Goal: Task Accomplishment & Management: Use online tool/utility

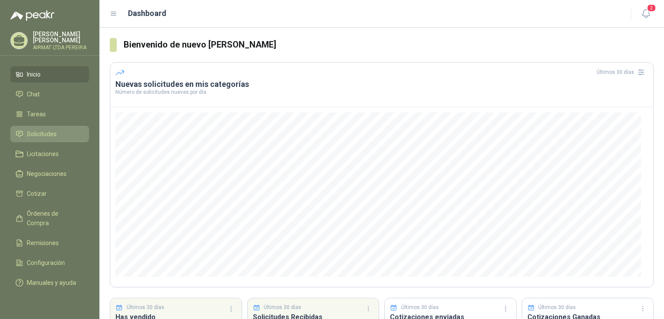
click at [54, 139] on span "Solicitudes" at bounding box center [42, 134] width 30 height 10
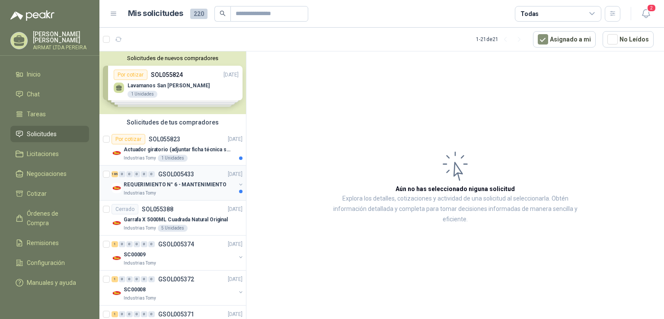
click at [187, 191] on div "Industrias Tomy" at bounding box center [180, 193] width 112 height 7
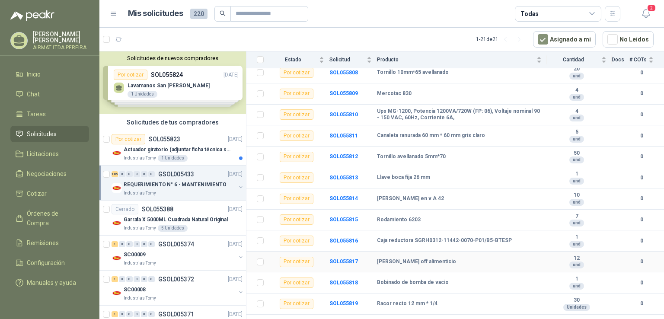
scroll to position [3751, 0]
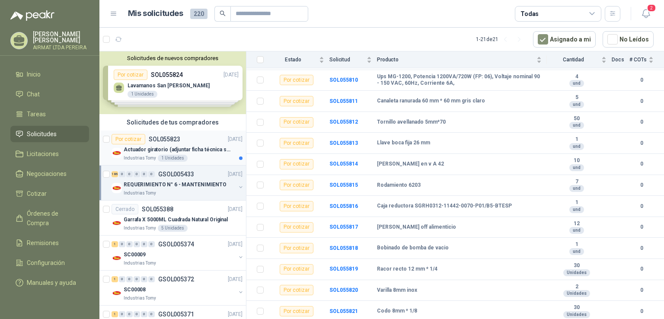
click at [189, 142] on div "Por cotizar SOL055823 [DATE]" at bounding box center [176, 139] width 131 height 10
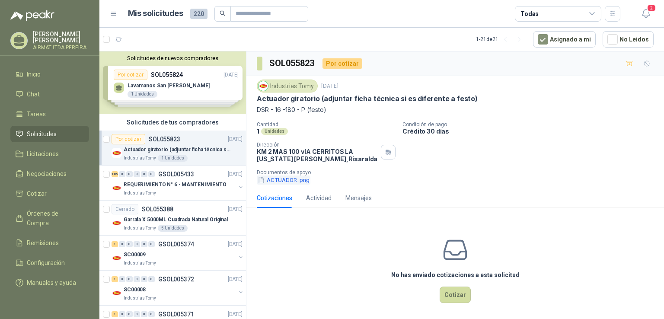
click at [273, 182] on button "ACTUADOR .png" at bounding box center [284, 179] width 54 height 9
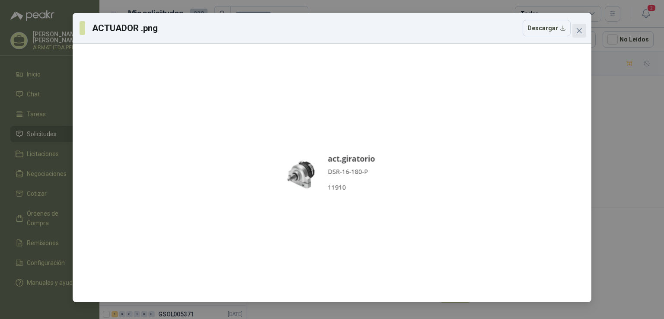
click at [584, 33] on span "Close" at bounding box center [579, 30] width 14 height 7
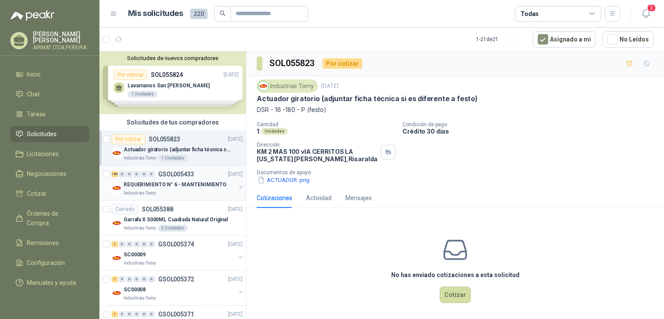
click at [191, 174] on p "GSOL005433" at bounding box center [176, 174] width 36 height 6
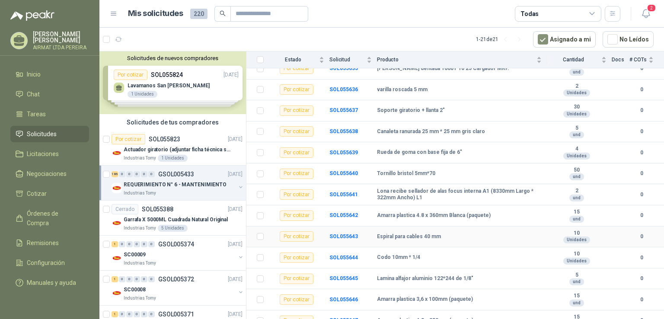
scroll to position [173, 0]
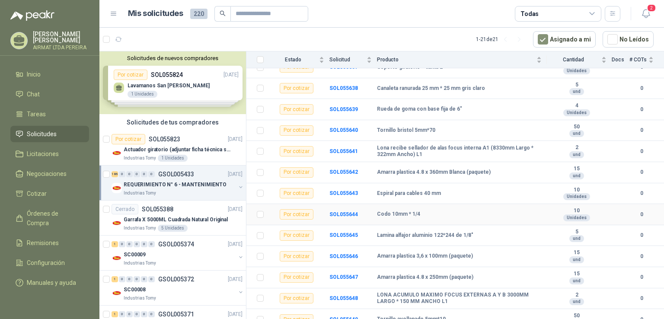
click at [494, 215] on div "Codo 10mm * 1/4" at bounding box center [459, 214] width 165 height 7
click at [476, 213] on div "Codo 10mm * 1/4" at bounding box center [459, 214] width 165 height 7
click at [423, 215] on div "Codo 10mm * 1/4" at bounding box center [459, 214] width 165 height 7
click at [264, 213] on td at bounding box center [257, 214] width 22 height 21
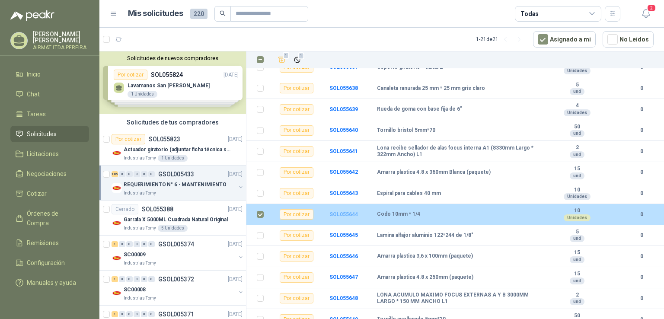
click at [346, 213] on b "SOL055644" at bounding box center [343, 214] width 29 height 6
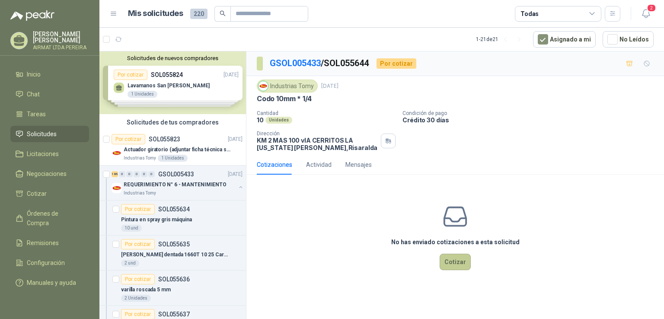
click at [452, 261] on button "Cotizar" at bounding box center [454, 262] width 31 height 16
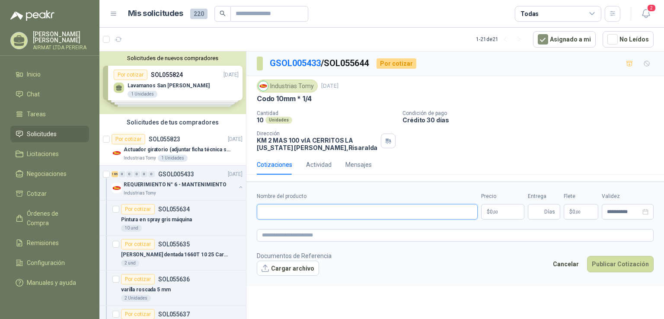
click at [278, 211] on input "Nombre del producto" at bounding box center [367, 212] width 221 height 16
type input "**********"
click at [500, 208] on p "$ 0 ,00" at bounding box center [502, 212] width 43 height 16
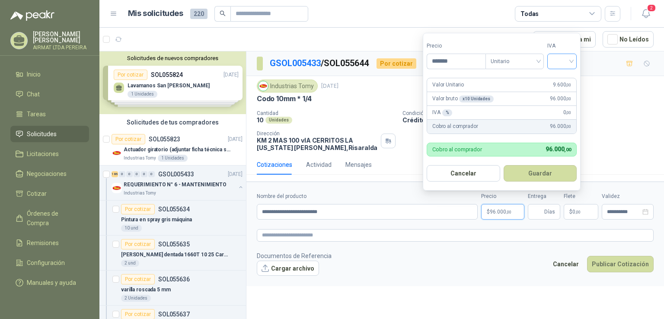
type input "*******"
click at [571, 61] on input "search" at bounding box center [561, 60] width 19 height 13
click at [567, 79] on div "19%" at bounding box center [564, 79] width 16 height 10
click at [539, 61] on span "Unitario" at bounding box center [516, 61] width 48 height 13
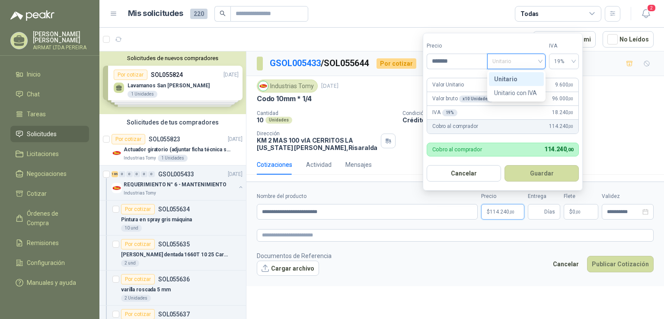
click at [534, 75] on div "Unitario" at bounding box center [516, 79] width 45 height 10
click at [543, 177] on button "Guardar" at bounding box center [541, 173] width 74 height 16
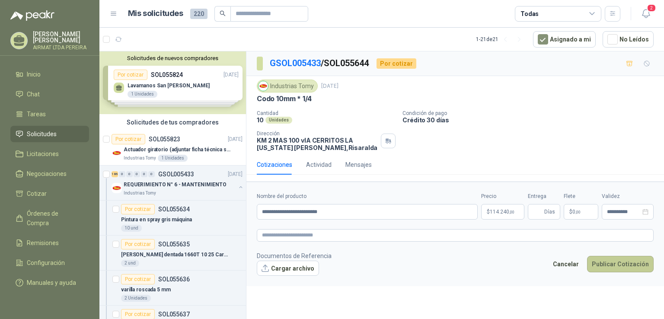
click at [621, 268] on button "Publicar Cotización" at bounding box center [620, 264] width 67 height 16
type input "*"
click at [621, 268] on button "Publicar Cotización" at bounding box center [620, 264] width 67 height 16
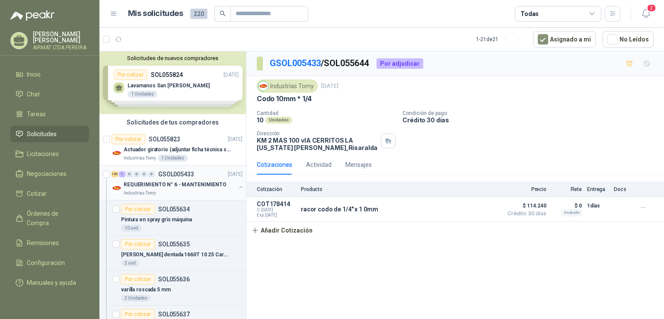
click at [206, 189] on div "REQUERIMIENTO N° 6 - MANTENIMIENTO" at bounding box center [180, 184] width 112 height 10
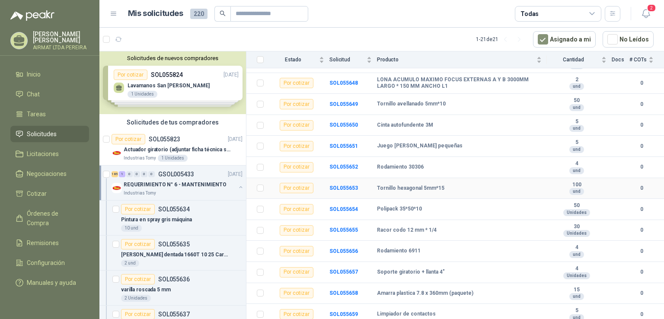
scroll to position [389, 0]
click at [389, 229] on b "Racor codo 12 mm * 1/4" at bounding box center [407, 229] width 60 height 7
click at [265, 232] on td at bounding box center [257, 229] width 22 height 21
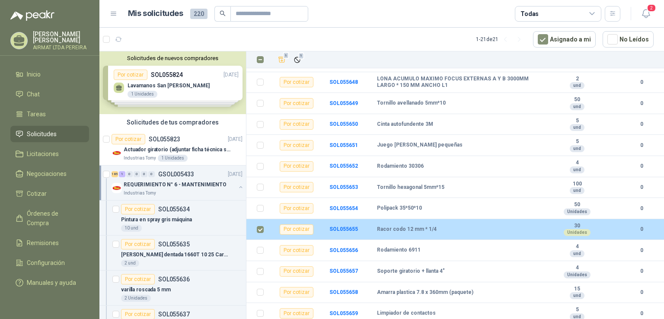
click at [373, 228] on td "SOL055655" at bounding box center [353, 229] width 48 height 21
click at [344, 229] on b "SOL055655" at bounding box center [343, 229] width 29 height 6
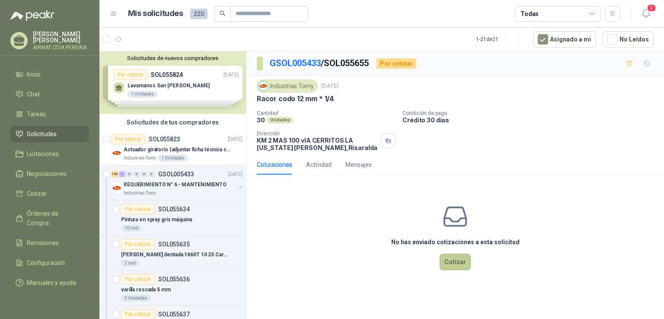
click at [455, 266] on button "Cotizar" at bounding box center [454, 262] width 31 height 16
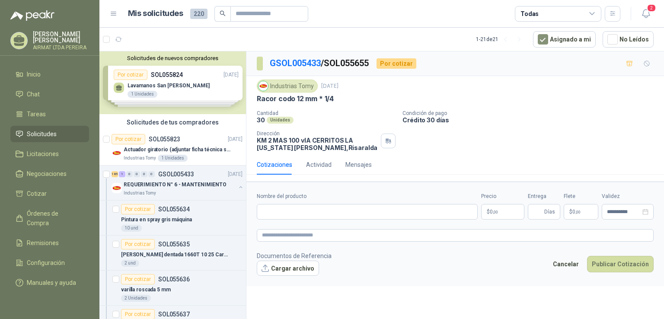
click at [505, 212] on p "$ 0 ,00" at bounding box center [502, 212] width 43 height 16
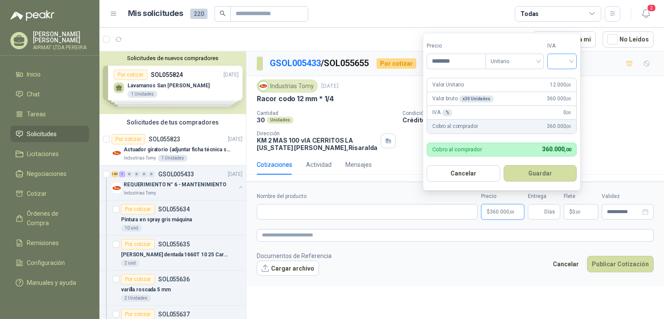
type input "********"
click at [571, 61] on input "search" at bounding box center [561, 60] width 19 height 13
click at [570, 73] on div "19%" at bounding box center [564, 79] width 26 height 14
click at [545, 210] on span "Días" at bounding box center [549, 211] width 11 height 15
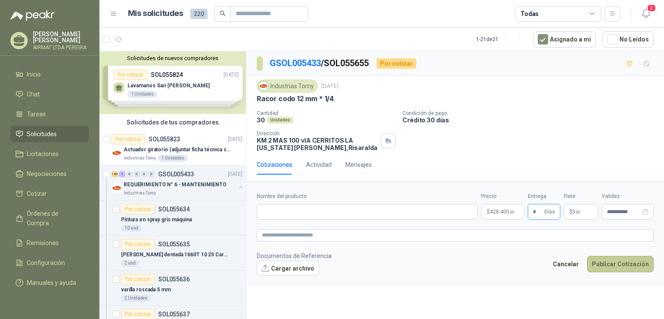
type input "*"
click at [615, 260] on button "Publicar Cotización" at bounding box center [620, 264] width 67 height 16
type input "**********"
click at [617, 264] on button "Publicar Cotización" at bounding box center [620, 264] width 67 height 16
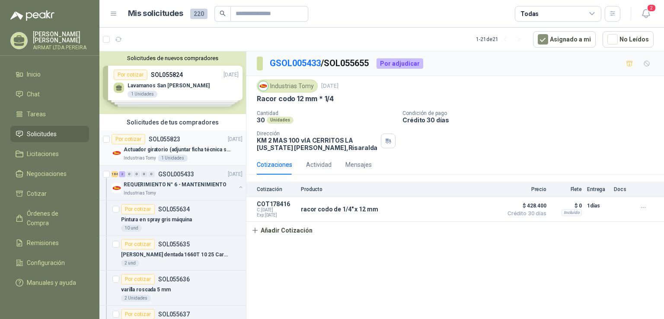
click at [188, 148] on p "Actuador giratorio (adjuntar ficha técnica si es diferente a festo)" at bounding box center [178, 150] width 108 height 8
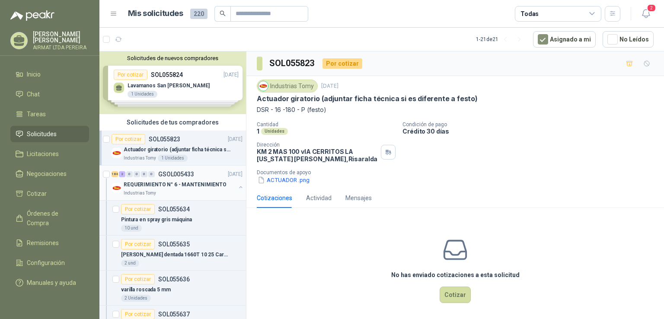
click at [211, 187] on p "REQUERIMIENTO N° 6 - MANTENIMIENTO" at bounding box center [175, 185] width 103 height 8
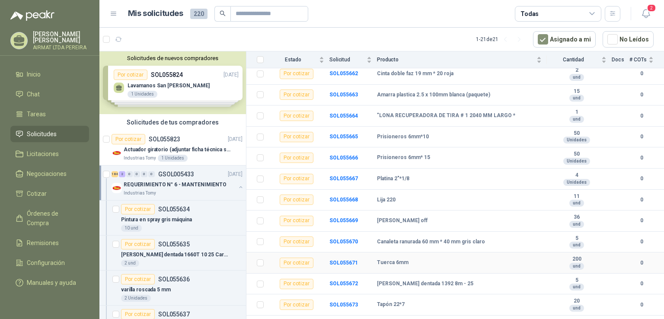
scroll to position [735, 0]
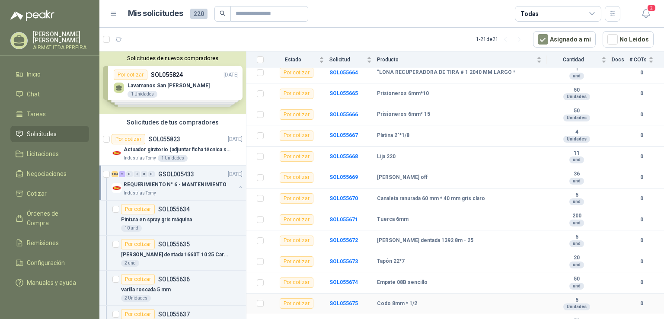
click at [450, 301] on div "Codo 8mm * 1/2" at bounding box center [459, 303] width 165 height 7
click at [341, 303] on b "SOL055675" at bounding box center [343, 303] width 29 height 6
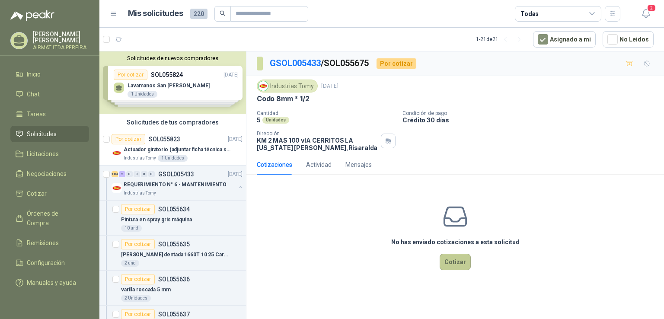
click at [463, 262] on button "Cotizar" at bounding box center [454, 262] width 31 height 16
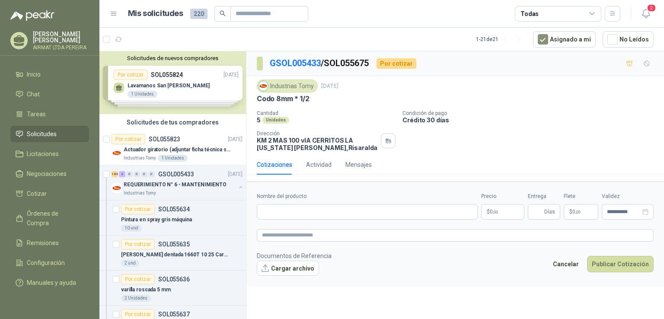
click at [494, 210] on span ",00" at bounding box center [495, 212] width 5 height 5
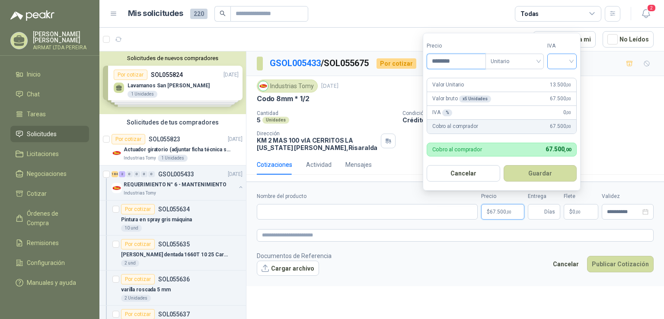
type input "********"
click at [569, 62] on input "search" at bounding box center [561, 60] width 19 height 13
click at [562, 73] on div "19%" at bounding box center [564, 79] width 26 height 14
click at [539, 210] on input "Entrega" at bounding box center [538, 211] width 10 height 15
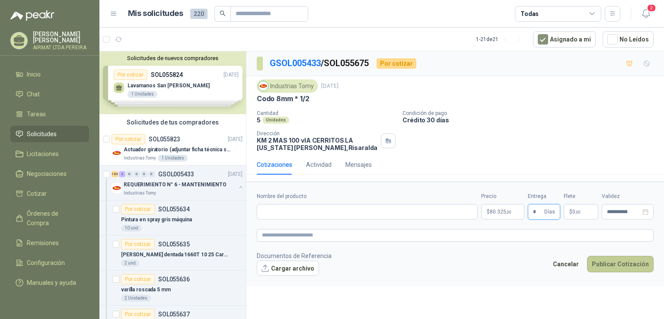
type input "*"
click at [622, 267] on button "Publicar Cotización" at bounding box center [620, 264] width 67 height 16
click at [298, 211] on input "Nombre del producto" at bounding box center [367, 212] width 221 height 16
type input "**********"
click at [612, 260] on button "Publicar Cotización" at bounding box center [620, 264] width 67 height 16
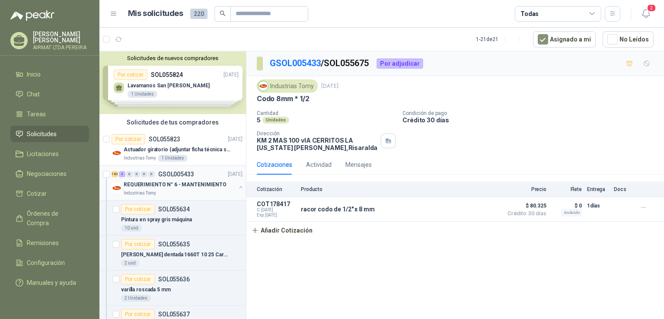
click at [209, 193] on div "Industrias Tomy" at bounding box center [180, 193] width 112 height 7
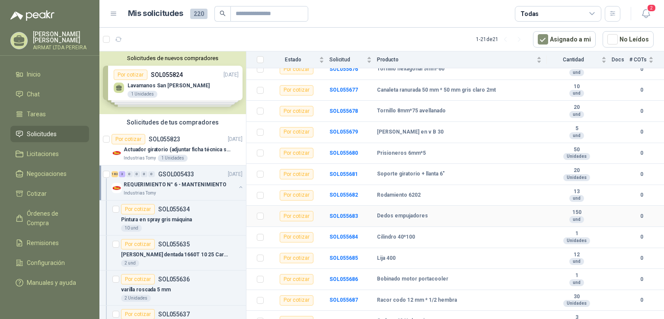
scroll to position [994, 0]
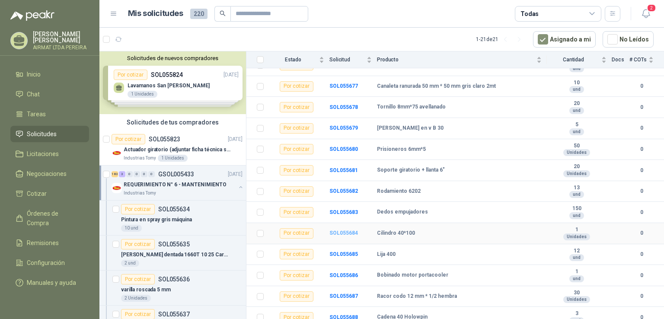
click at [338, 233] on b "SOL055684" at bounding box center [343, 233] width 29 height 6
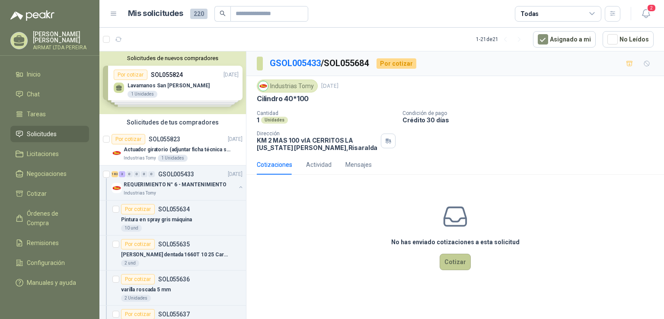
click at [460, 264] on button "Cotizar" at bounding box center [454, 262] width 31 height 16
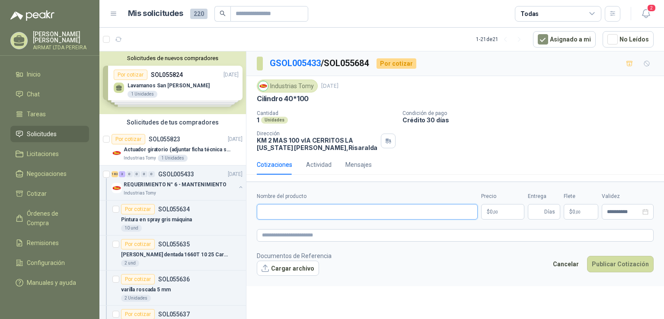
click at [277, 211] on input "Nombre del producto" at bounding box center [367, 212] width 221 height 16
type input "**********"
click at [499, 211] on p "$ 0 ,00" at bounding box center [502, 212] width 43 height 16
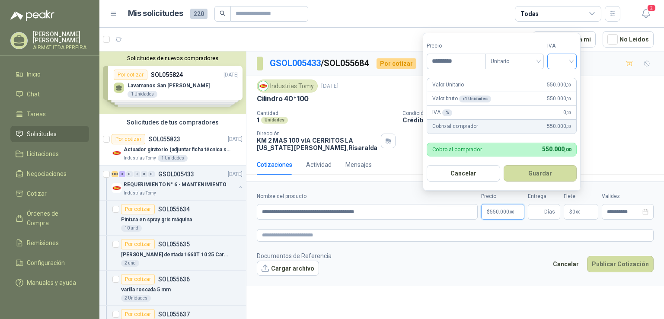
type input "*********"
click at [571, 58] on input "search" at bounding box center [561, 60] width 19 height 13
click at [570, 82] on div "19%" at bounding box center [564, 79] width 16 height 10
click at [293, 267] on button "Cargar archivo" at bounding box center [288, 269] width 62 height 16
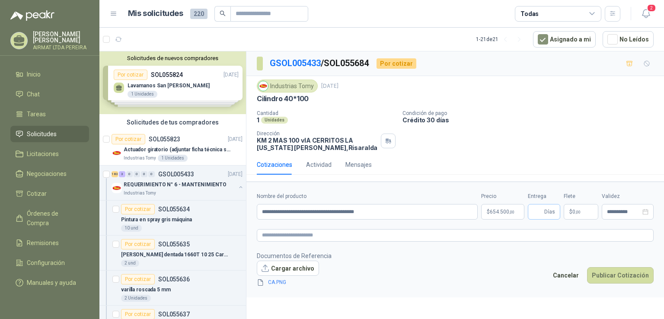
click at [529, 214] on span "Días" at bounding box center [544, 212] width 32 height 16
type input "*"
click at [615, 274] on button "Publicar Cotización" at bounding box center [620, 275] width 67 height 16
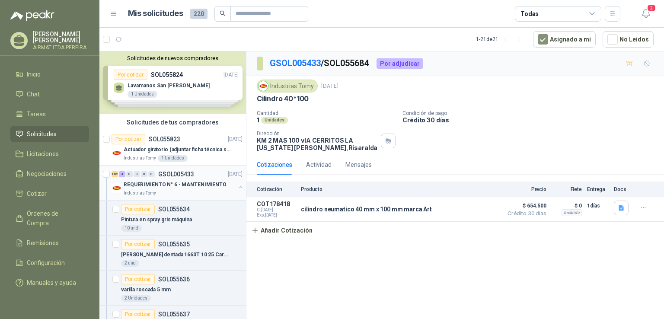
click at [207, 188] on div "REQUERIMIENTO N° 6 - MANTENIMIENTO" at bounding box center [180, 184] width 112 height 10
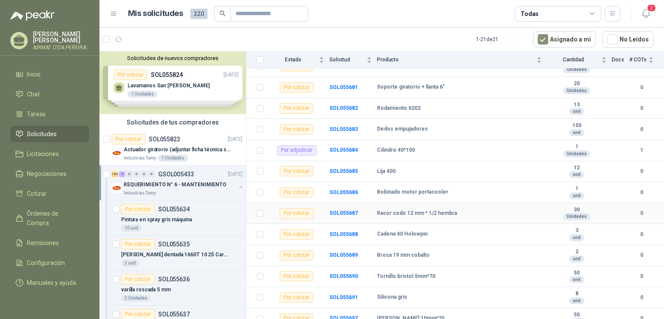
scroll to position [1080, 0]
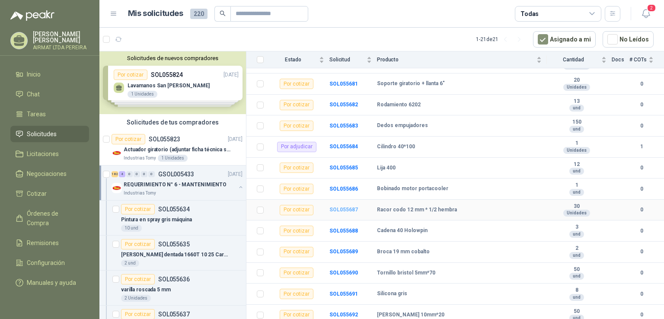
click at [335, 208] on b "SOL055687" at bounding box center [343, 210] width 29 height 6
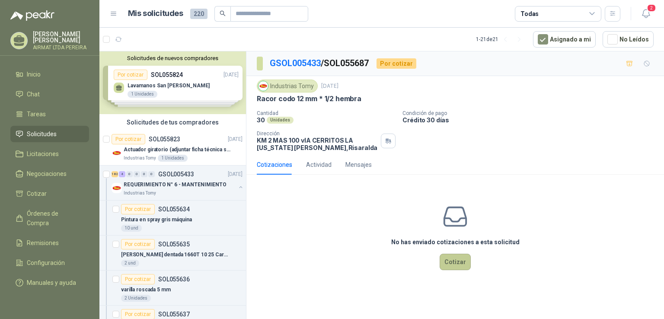
click at [461, 266] on button "Cotizar" at bounding box center [454, 262] width 31 height 16
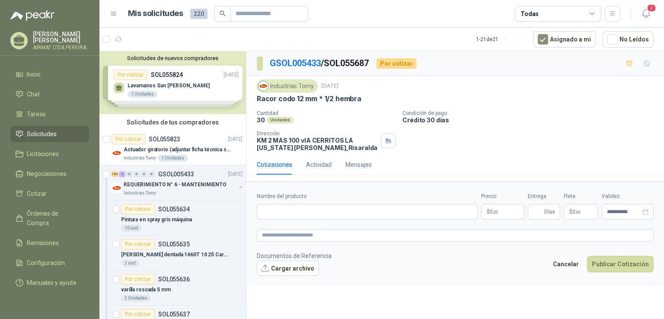
click at [496, 216] on p "$ 0 ,00" at bounding box center [502, 212] width 43 height 16
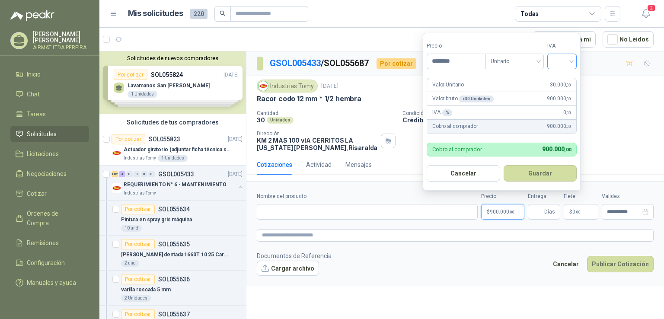
click at [571, 61] on input "search" at bounding box center [561, 60] width 19 height 13
click at [570, 80] on div "19%" at bounding box center [564, 79] width 16 height 10
click at [441, 63] on input "********" at bounding box center [457, 61] width 60 height 15
type input "****"
click at [539, 213] on input "Entrega" at bounding box center [538, 211] width 10 height 15
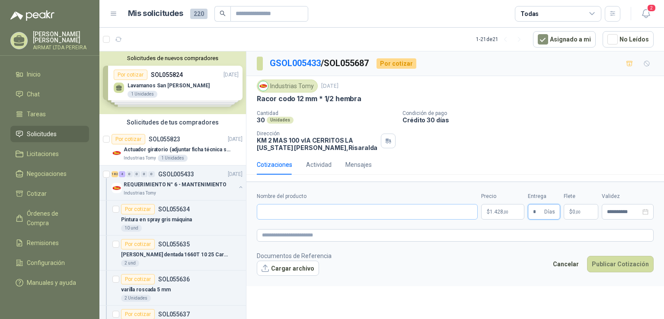
type input "*"
click at [415, 214] on input "Nombre del producto" at bounding box center [367, 212] width 221 height 16
click at [306, 211] on input "**********" at bounding box center [367, 212] width 221 height 16
type input "**********"
click at [634, 265] on button "Publicar Cotización" at bounding box center [620, 264] width 67 height 16
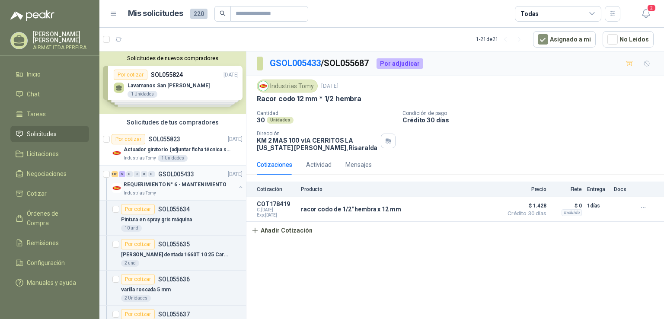
click at [213, 190] on div "Industrias Tomy" at bounding box center [180, 193] width 112 height 7
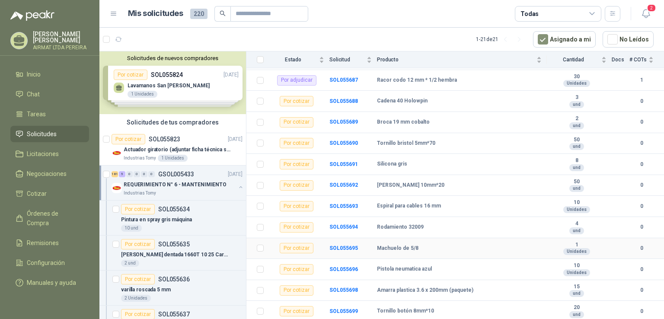
scroll to position [1253, 0]
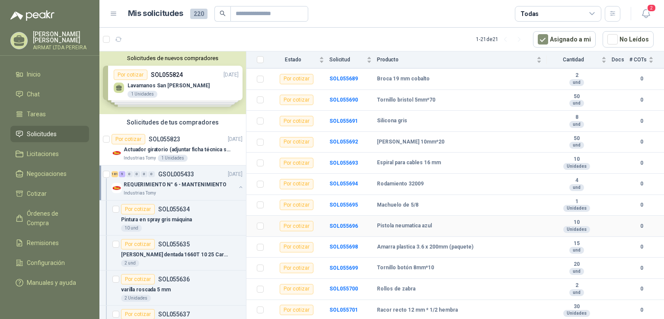
click at [449, 228] on div "Pistola neumatica azul" at bounding box center [459, 226] width 165 height 7
click at [338, 226] on b "SOL055696" at bounding box center [343, 226] width 29 height 6
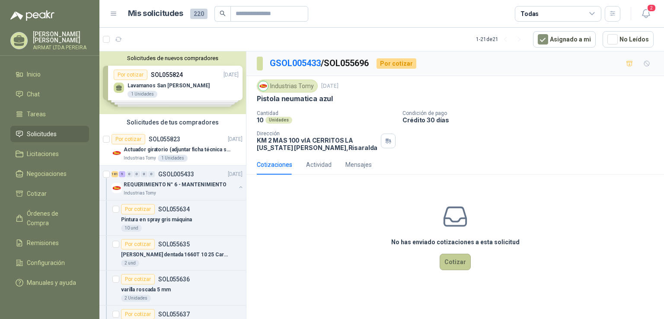
click at [450, 261] on button "Cotizar" at bounding box center [454, 262] width 31 height 16
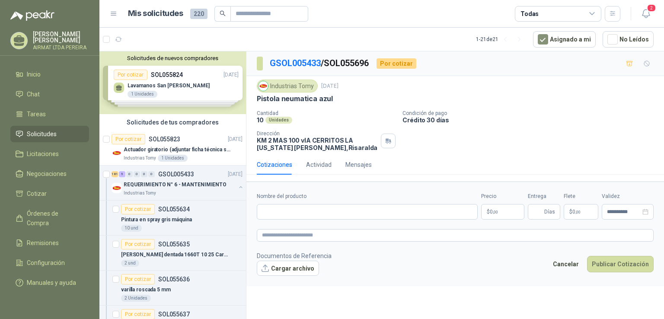
click at [503, 208] on p "$ 0 ,00" at bounding box center [502, 212] width 43 height 16
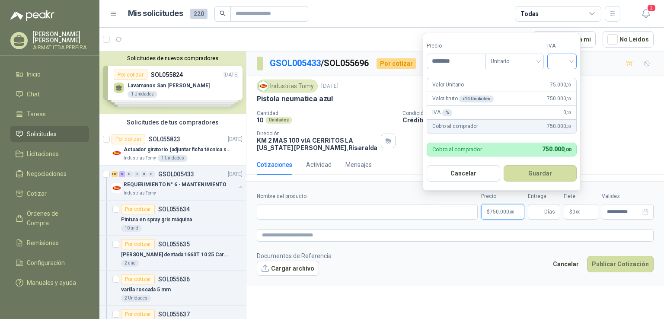
type input "********"
click at [571, 63] on input "search" at bounding box center [561, 60] width 19 height 13
click at [572, 74] on div "19%" at bounding box center [564, 79] width 26 height 14
click at [543, 215] on span "Días" at bounding box center [544, 212] width 32 height 16
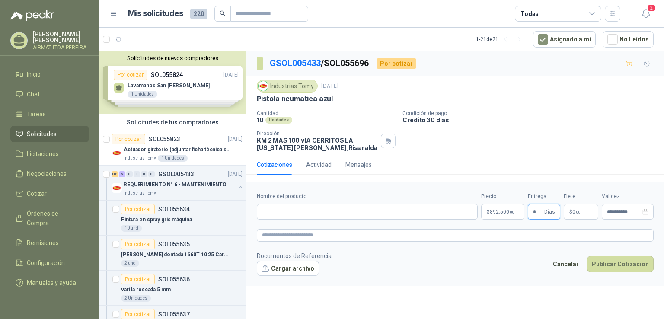
type input "*"
click at [501, 211] on span "892.500 ,00" at bounding box center [502, 211] width 25 height 5
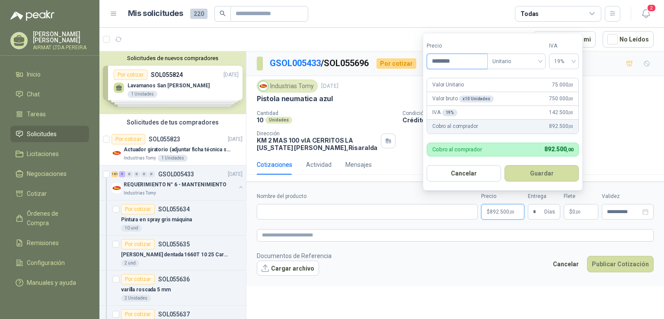
click at [439, 62] on input "********" at bounding box center [457, 61] width 60 height 15
type input "********"
click at [621, 264] on button "Publicar Cotización" at bounding box center [620, 264] width 67 height 16
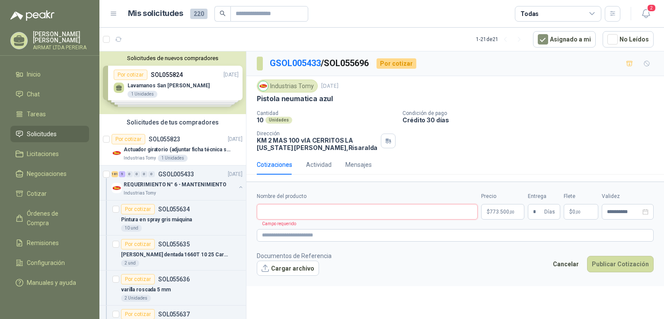
click at [379, 210] on input "Nombre del producto" at bounding box center [367, 212] width 221 height 16
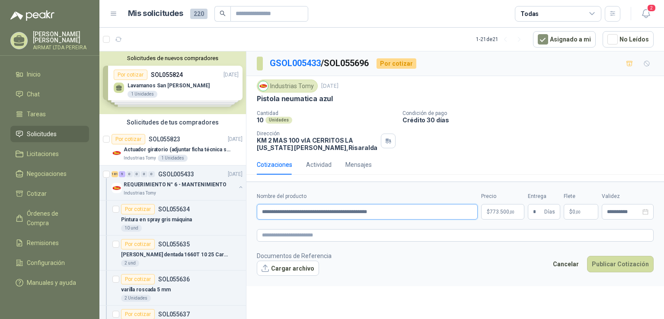
click at [320, 211] on input "**********" at bounding box center [367, 212] width 221 height 16
click at [342, 212] on input "**********" at bounding box center [367, 212] width 221 height 16
type input "**********"
click at [640, 259] on button "Publicar Cotización" at bounding box center [620, 264] width 67 height 16
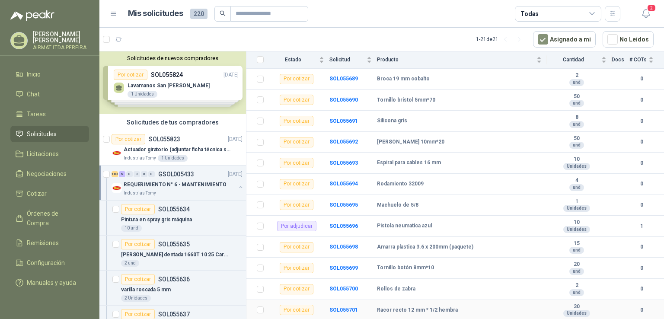
scroll to position [1296, 0]
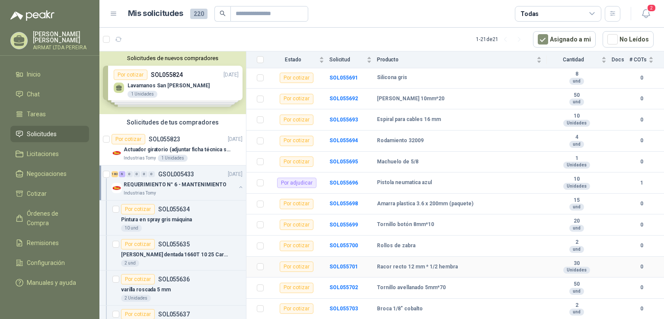
click at [465, 268] on div "Racor recto 12 mm * 1/2 hembra" at bounding box center [459, 267] width 165 height 7
click at [349, 261] on td "SOL055701" at bounding box center [353, 267] width 48 height 21
click at [349, 267] on b "SOL055701" at bounding box center [343, 267] width 29 height 6
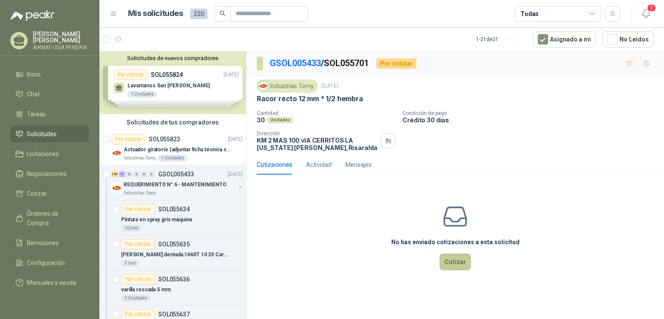
click at [446, 259] on button "Cotizar" at bounding box center [454, 262] width 31 height 16
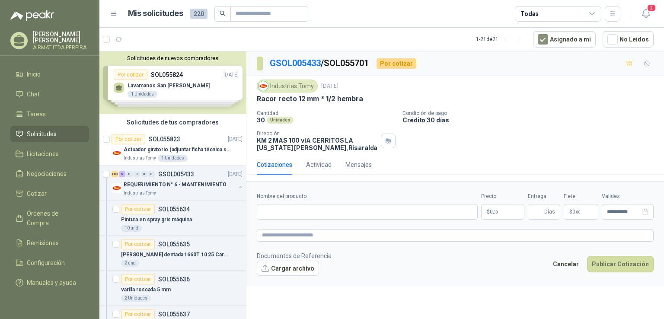
click at [503, 208] on p "$ 0 ,00" at bounding box center [502, 212] width 43 height 16
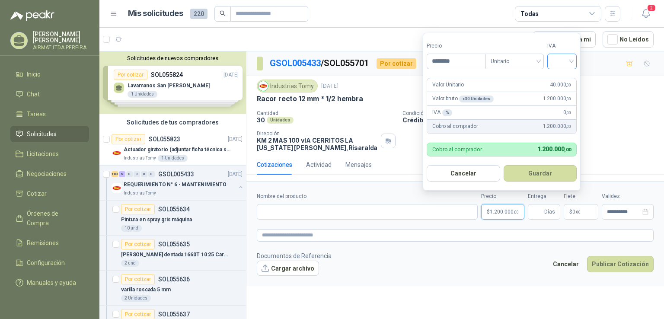
click at [576, 59] on div at bounding box center [561, 62] width 29 height 16
type input "********"
click at [564, 83] on div "19%" at bounding box center [564, 79] width 16 height 10
click at [537, 211] on input "Entrega" at bounding box center [538, 211] width 10 height 15
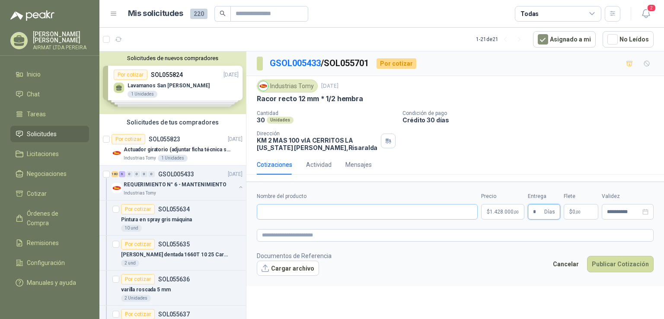
type input "*"
click at [421, 214] on input "Nombre del producto" at bounding box center [367, 212] width 221 height 16
type input "**********"
click at [622, 264] on button "Publicar Cotización" at bounding box center [620, 264] width 67 height 16
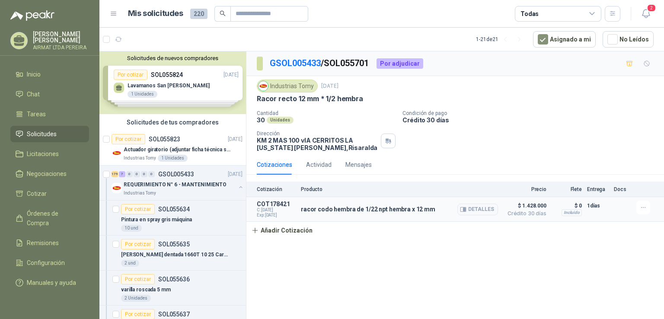
click at [373, 210] on p "racor codo hembra de 1/22 npt hembra x 12 mm" at bounding box center [368, 209] width 134 height 7
click at [472, 211] on button "Detalles" at bounding box center [477, 210] width 41 height 12
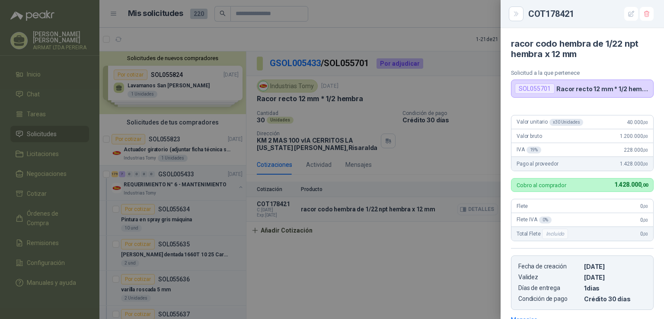
scroll to position [129, 0]
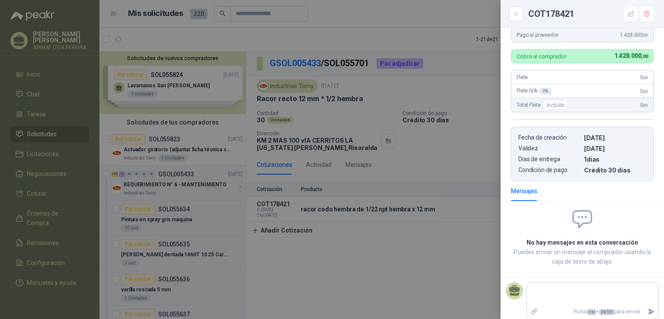
click at [462, 247] on div at bounding box center [332, 159] width 664 height 319
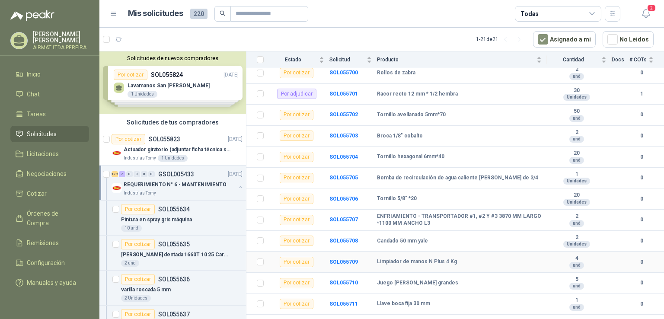
scroll to position [1513, 0]
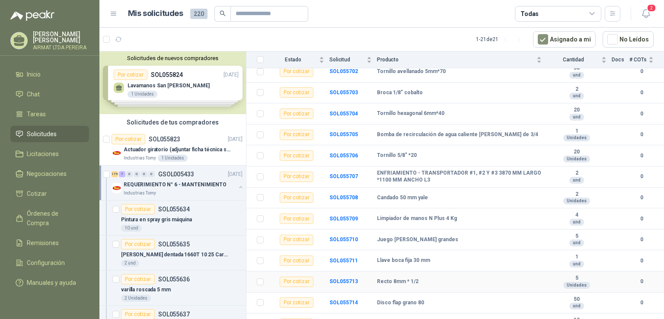
click at [433, 278] on div "Recto 8mm * 1/2" at bounding box center [459, 281] width 165 height 7
click at [344, 282] on b "SOL055713" at bounding box center [343, 281] width 29 height 6
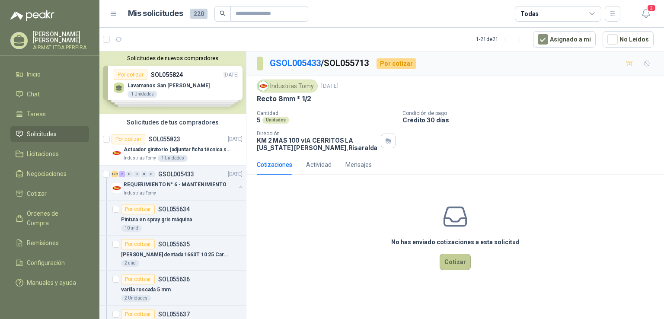
click at [455, 261] on button "Cotizar" at bounding box center [454, 262] width 31 height 16
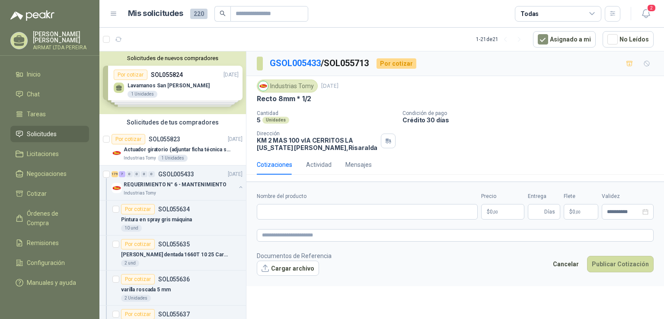
click at [500, 207] on p "$ 0 ,00" at bounding box center [502, 212] width 43 height 16
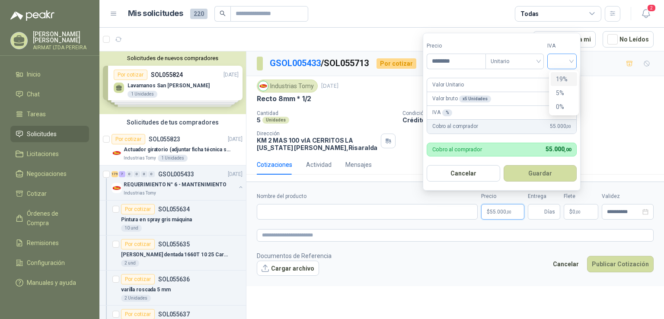
click at [574, 59] on div at bounding box center [561, 62] width 29 height 16
type input "********"
click at [567, 76] on div "19%" at bounding box center [564, 79] width 16 height 10
click at [312, 213] on input "Nombre del producto" at bounding box center [367, 212] width 221 height 16
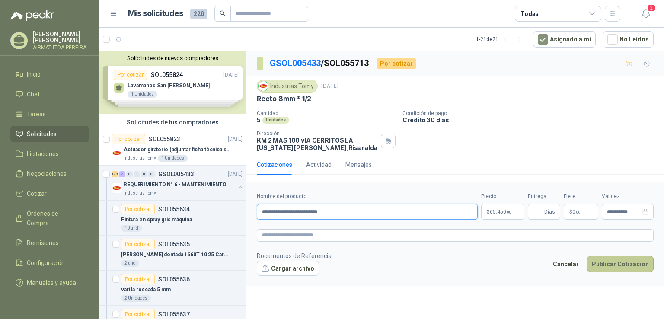
type input "**********"
click at [621, 261] on button "Publicar Cotización" at bounding box center [620, 264] width 67 height 16
type input "*"
click at [628, 264] on button "Publicar Cotización" at bounding box center [620, 264] width 67 height 16
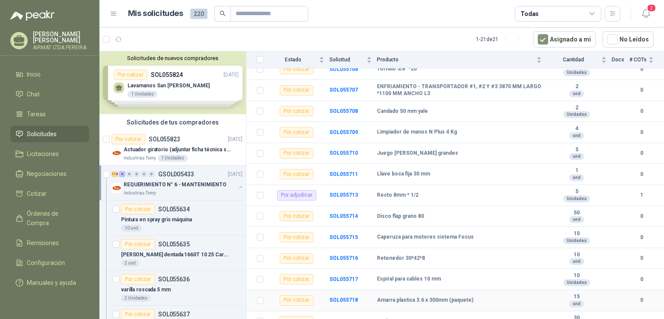
scroll to position [1642, 0]
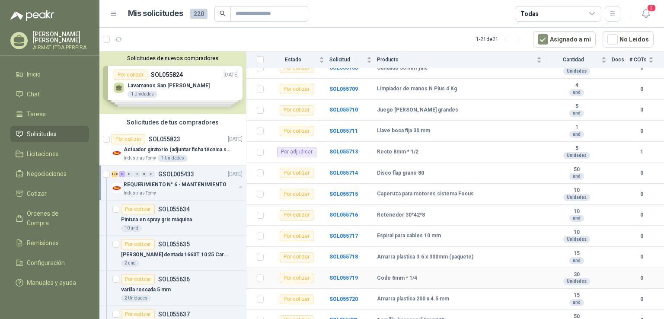
click at [449, 283] on td "Codo 6mm * 1/4" at bounding box center [462, 278] width 170 height 21
click at [353, 275] on b "SOL055719" at bounding box center [343, 278] width 29 height 6
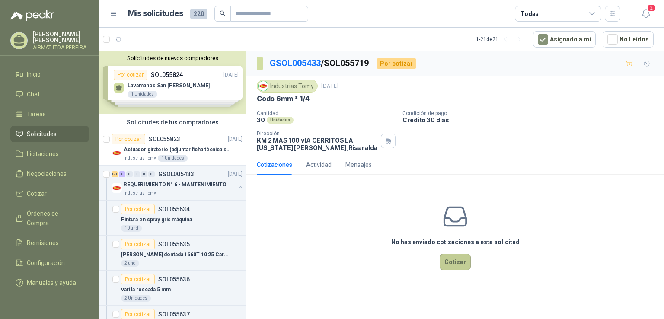
click at [453, 263] on button "Cotizar" at bounding box center [454, 262] width 31 height 16
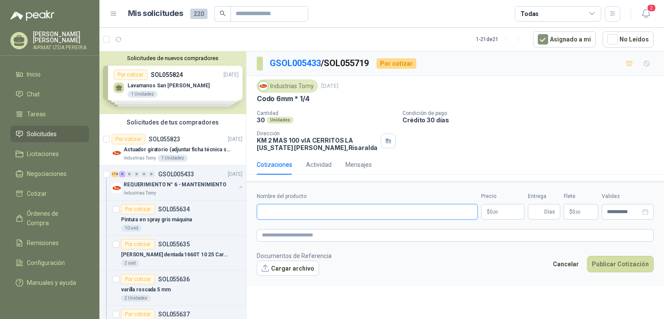
click at [294, 208] on input "Nombre del producto" at bounding box center [367, 212] width 221 height 16
type input "**********"
click at [534, 213] on input "Entrega" at bounding box center [538, 211] width 10 height 15
type input "*"
click at [501, 213] on p "$ 0 ,00" at bounding box center [502, 212] width 43 height 16
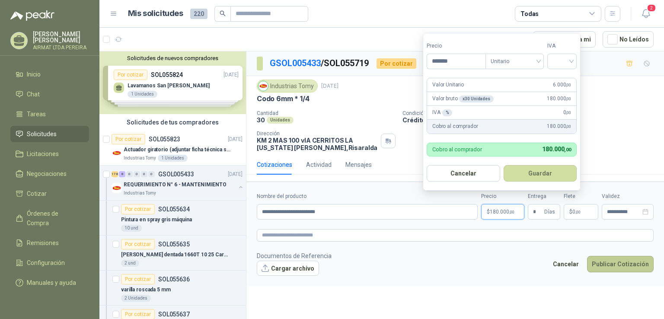
type input "*******"
click at [611, 261] on button "Publicar Cotización" at bounding box center [620, 264] width 67 height 16
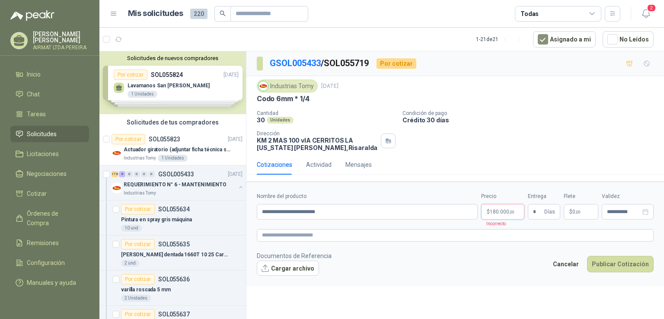
click at [500, 211] on span "180.000 ,00" at bounding box center [502, 211] width 25 height 5
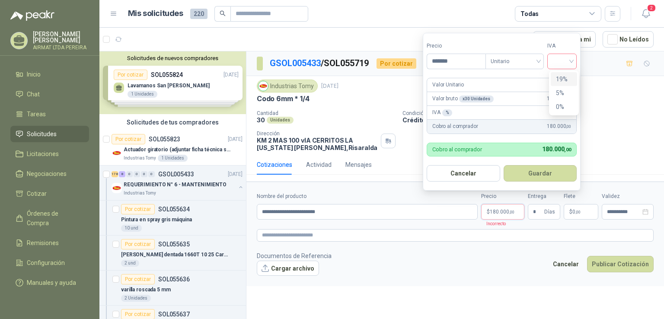
click at [574, 63] on div at bounding box center [561, 62] width 29 height 16
click at [568, 78] on div "19%" at bounding box center [564, 79] width 16 height 10
click at [613, 263] on button "Publicar Cotización" at bounding box center [620, 264] width 67 height 16
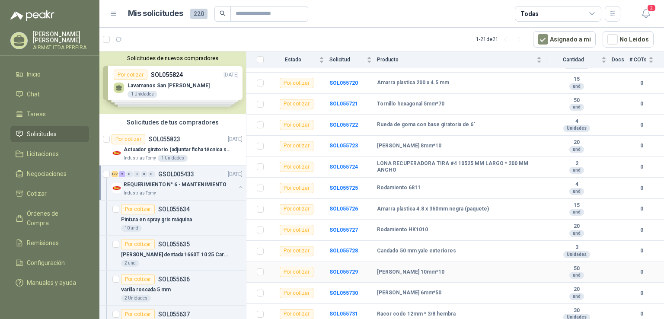
scroll to position [1901, 0]
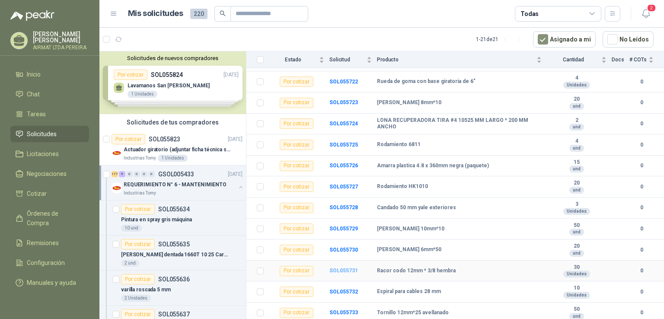
click at [341, 269] on b "SOL055731" at bounding box center [343, 271] width 29 height 6
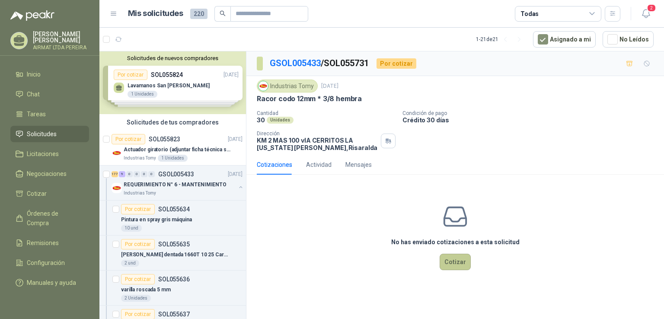
click at [464, 261] on button "Cotizar" at bounding box center [454, 262] width 31 height 16
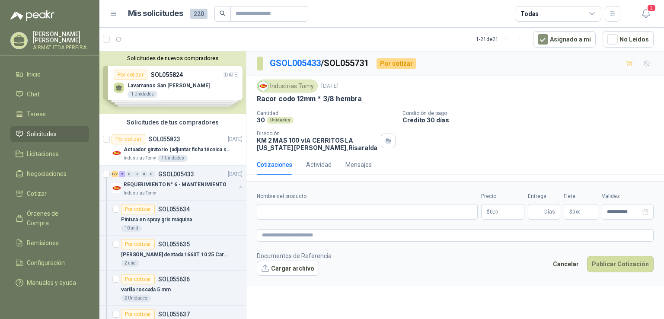
click at [498, 216] on p "$ 0 ,00" at bounding box center [502, 212] width 43 height 16
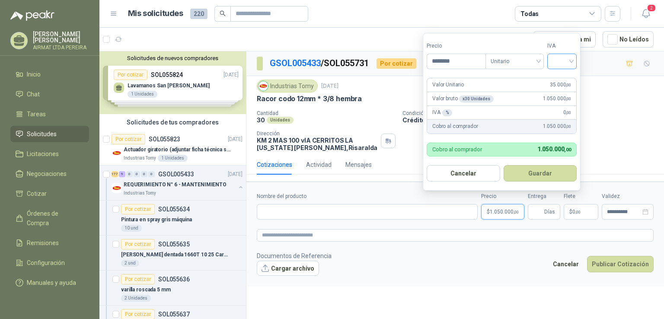
type input "********"
click at [571, 63] on input "search" at bounding box center [561, 60] width 19 height 13
click at [567, 78] on div "19%" at bounding box center [564, 79] width 16 height 10
click at [548, 217] on span "Días" at bounding box center [549, 211] width 11 height 15
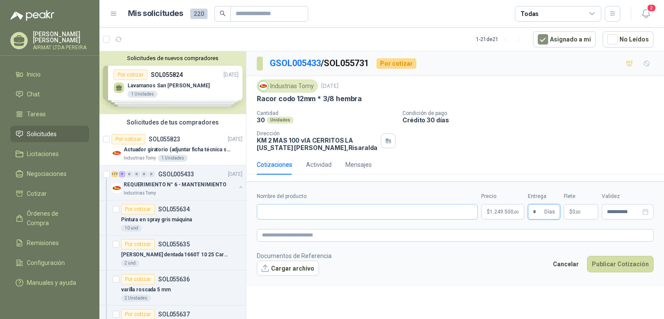
type input "*"
click at [351, 212] on input "Nombre del producto" at bounding box center [367, 212] width 221 height 16
click at [306, 210] on input "**********" at bounding box center [367, 212] width 221 height 16
type input "**********"
click at [638, 260] on button "Publicar Cotización" at bounding box center [620, 264] width 67 height 16
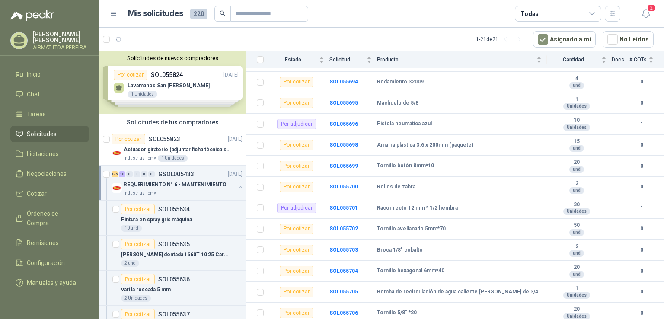
scroll to position [1383, 0]
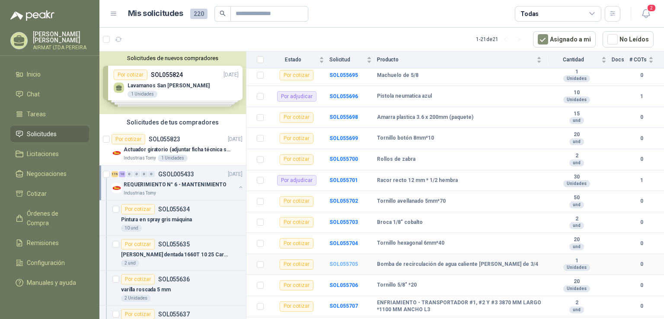
click at [346, 263] on b "SOL055705" at bounding box center [343, 264] width 29 height 6
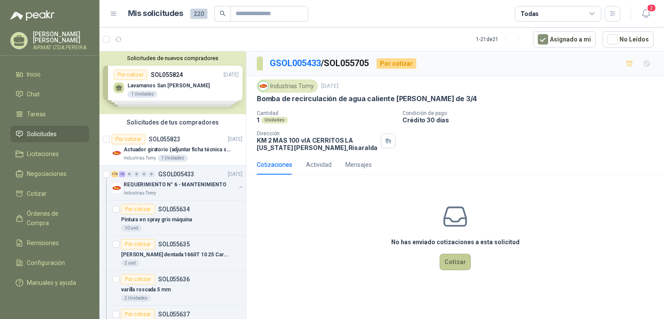
click at [466, 261] on button "Cotizar" at bounding box center [454, 262] width 31 height 16
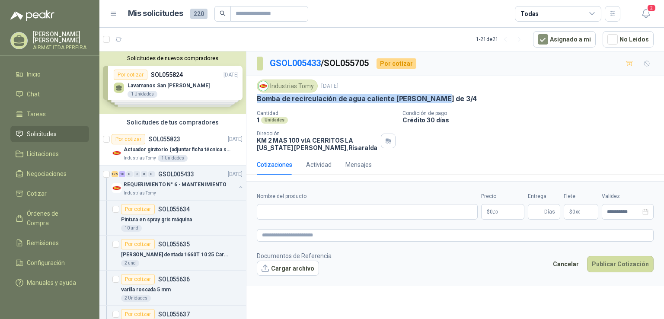
drag, startPoint x: 433, startPoint y: 98, endPoint x: 258, endPoint y: 99, distance: 174.6
click at [258, 99] on p "Bomba de recirculación de agua caliente [PERSON_NAME] de 3/4" at bounding box center [367, 98] width 220 height 9
copy p "Bomba de recirculación de agua caliente [PERSON_NAME] de 3/4"
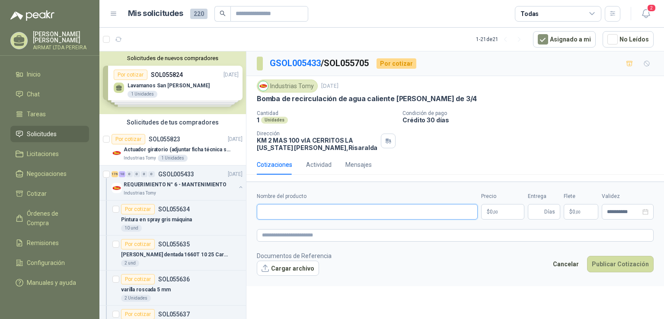
click at [272, 208] on input "Nombre del producto" at bounding box center [367, 212] width 221 height 16
paste input "**********"
type input "**********"
click at [498, 213] on p "$ 0 ,00" at bounding box center [502, 212] width 43 height 16
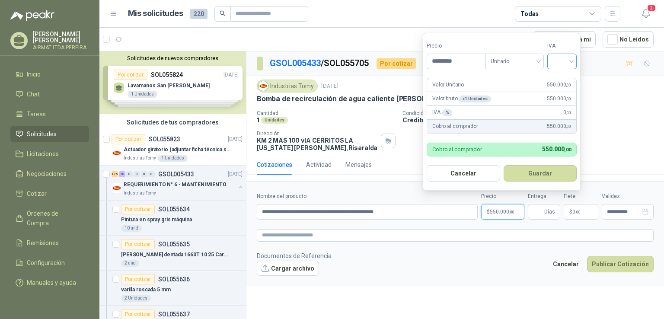
type input "*********"
click at [571, 60] on input "search" at bounding box center [561, 60] width 19 height 13
click at [566, 80] on div "19%" at bounding box center [564, 79] width 16 height 10
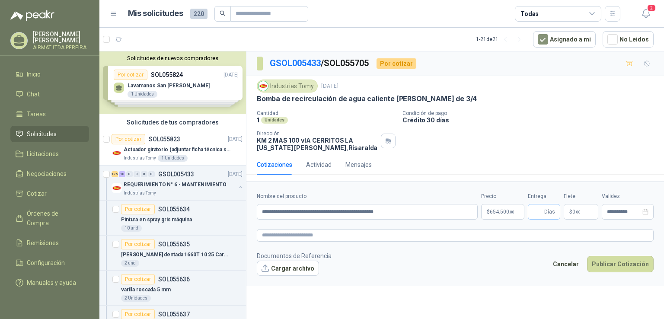
click at [544, 212] on span "Días" at bounding box center [544, 212] width 32 height 16
type input "*"
click at [632, 264] on button "Publicar Cotización" at bounding box center [620, 264] width 67 height 16
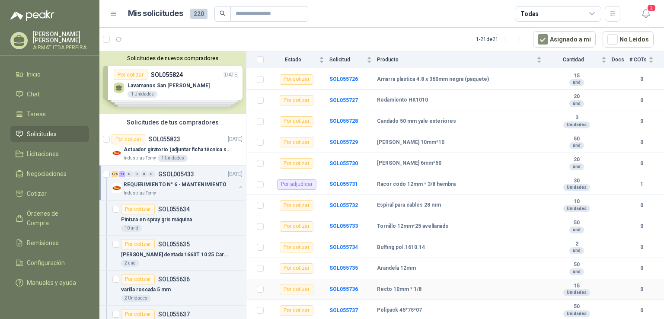
scroll to position [2031, 0]
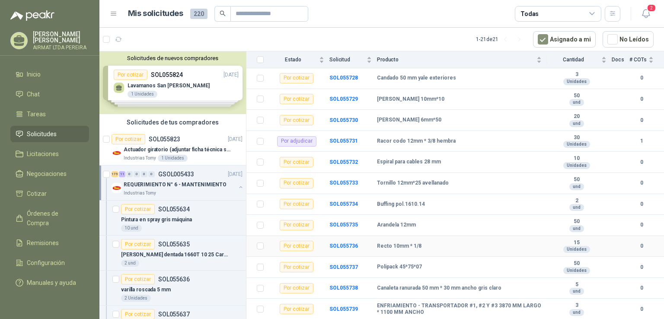
click at [463, 245] on div "Recto 10mm * 1/8" at bounding box center [459, 246] width 165 height 7
click at [349, 246] on b "SOL055736" at bounding box center [343, 246] width 29 height 6
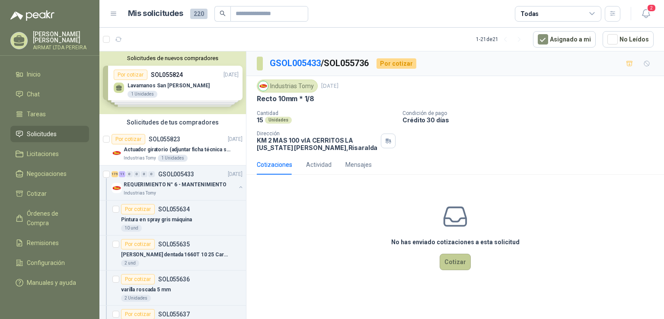
click at [460, 261] on button "Cotizar" at bounding box center [454, 262] width 31 height 16
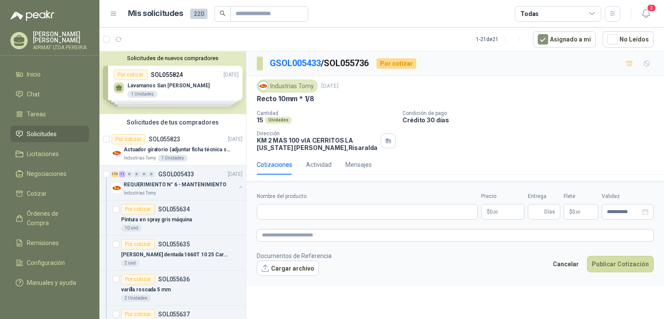
click at [498, 213] on p "$ 0 ,00" at bounding box center [502, 212] width 43 height 16
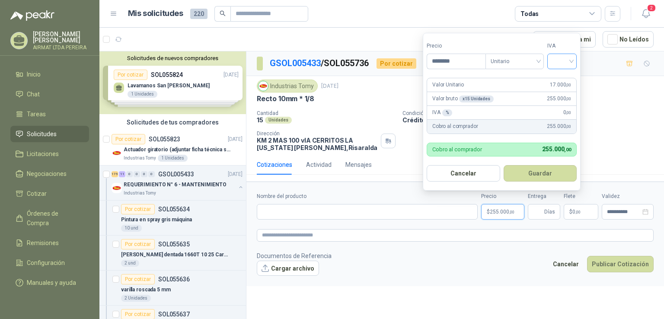
click at [575, 62] on div at bounding box center [561, 62] width 29 height 16
type input "********"
click at [567, 84] on div "19%" at bounding box center [564, 79] width 26 height 14
click at [546, 215] on span "Días" at bounding box center [549, 211] width 11 height 15
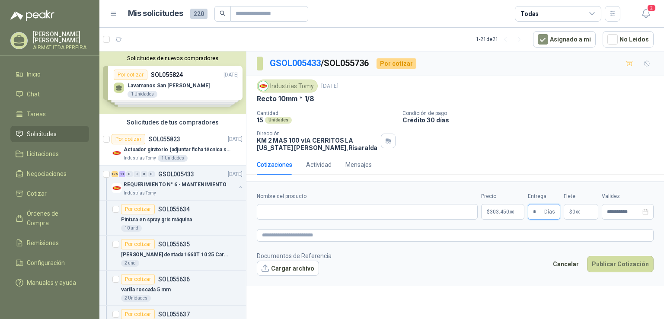
type input "*"
drag, startPoint x: 313, startPoint y: 98, endPoint x: 250, endPoint y: 98, distance: 63.1
click at [250, 98] on div "Industrias Tomy [DATE] Recto 10mm * 1/8 Cantidad 15 Unidades Condición de pago…" at bounding box center [454, 115] width 417 height 79
copy p "Recto 10mm * 1/8"
click at [278, 207] on input "Nombre del producto" at bounding box center [367, 212] width 221 height 16
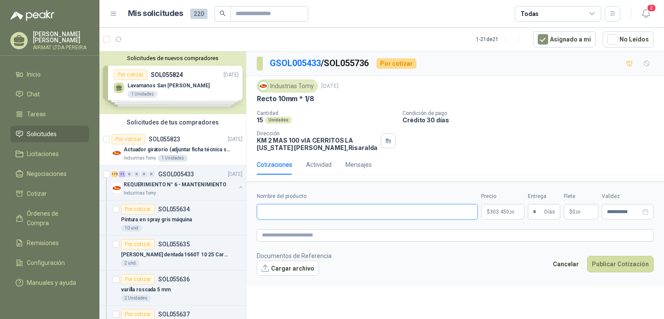
paste input "**********"
type input "**********"
click at [606, 261] on button "Publicar Cotización" at bounding box center [620, 264] width 67 height 16
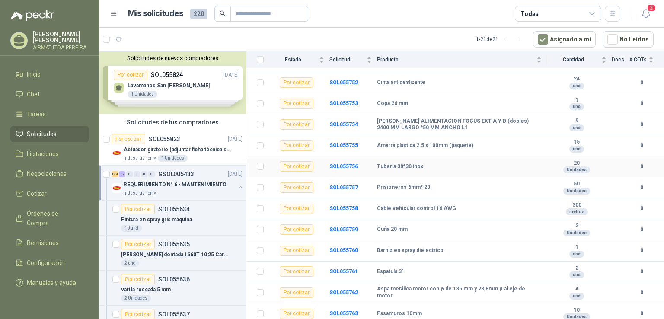
scroll to position [2550, 0]
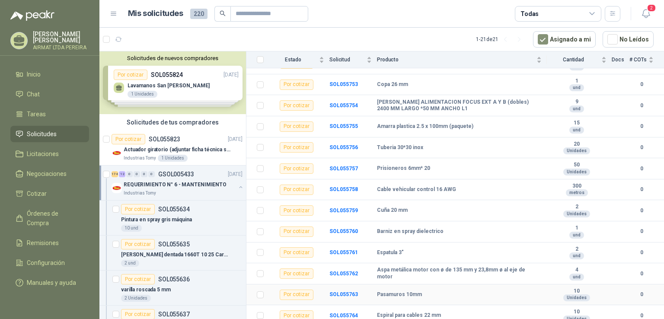
click at [448, 291] on div "Pasamuros 10mm" at bounding box center [459, 294] width 165 height 7
click at [350, 294] on b "SOL055763" at bounding box center [343, 294] width 29 height 6
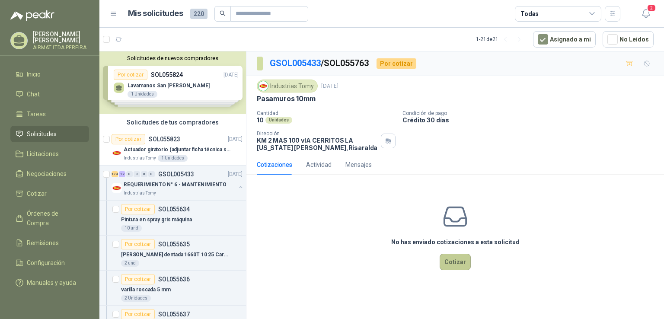
click at [444, 264] on button "Cotizar" at bounding box center [454, 262] width 31 height 16
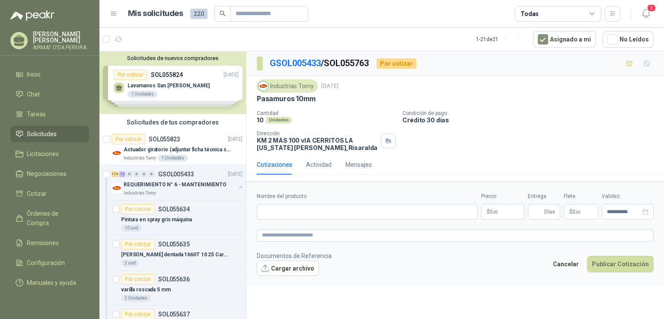
click at [315, 98] on div "Pasamuros 10mm" at bounding box center [455, 98] width 397 height 9
click at [501, 211] on p "$ 0 ,00" at bounding box center [502, 212] width 43 height 16
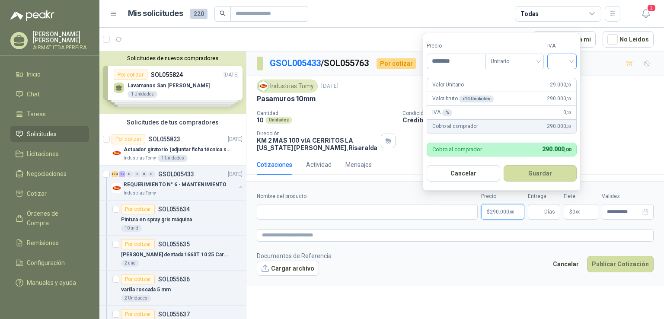
click at [574, 57] on div at bounding box center [561, 62] width 29 height 16
type input "********"
click at [566, 75] on div "19%" at bounding box center [564, 79] width 16 height 10
click at [537, 211] on input "Entrega" at bounding box center [538, 211] width 10 height 15
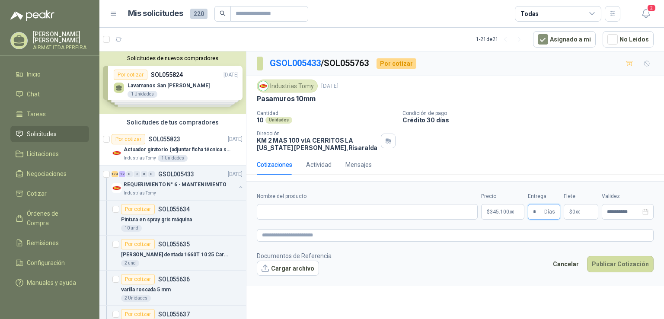
type input "*"
drag, startPoint x: 315, startPoint y: 98, endPoint x: 257, endPoint y: 99, distance: 57.9
click at [257, 99] on p "Pasamuros 10mm" at bounding box center [286, 98] width 58 height 9
copy p "Pasamuros 10mm"
click at [270, 214] on input "Nombre del producto" at bounding box center [367, 212] width 221 height 16
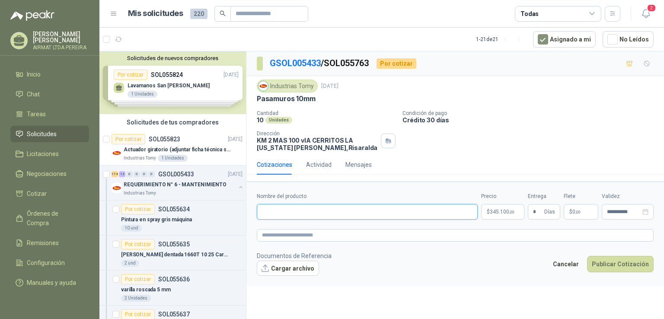
paste input "**********"
type input "**********"
click at [612, 270] on button "Publicar Cotización" at bounding box center [620, 264] width 67 height 16
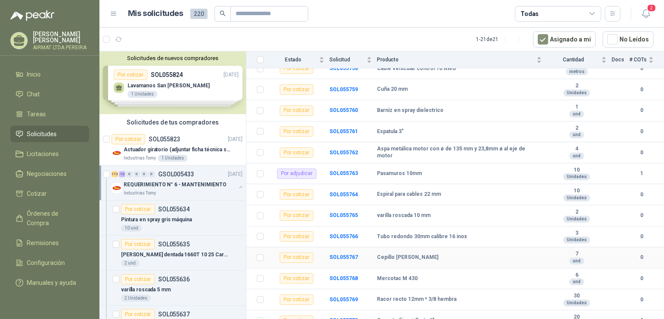
scroll to position [2714, 0]
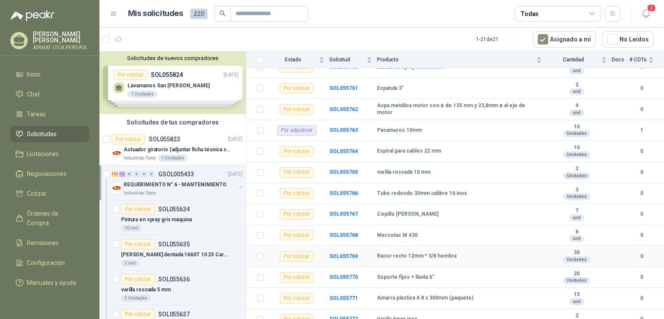
click at [459, 261] on td "Racor recto 12mm * 3/8 hembra" at bounding box center [462, 256] width 170 height 21
click at [429, 257] on b "Racor recto 12mm * 3/8 hembra" at bounding box center [417, 256] width 80 height 7
click at [341, 254] on b "SOL055769" at bounding box center [343, 256] width 29 height 6
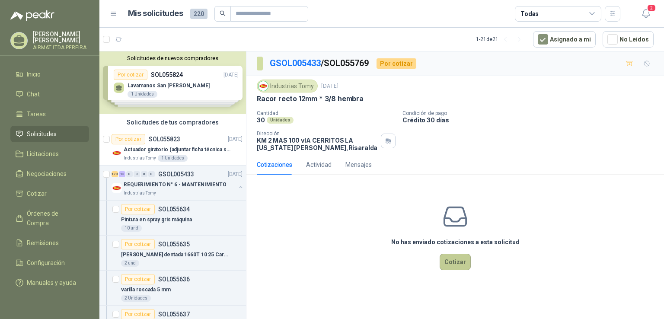
click at [455, 262] on button "Cotizar" at bounding box center [454, 262] width 31 height 16
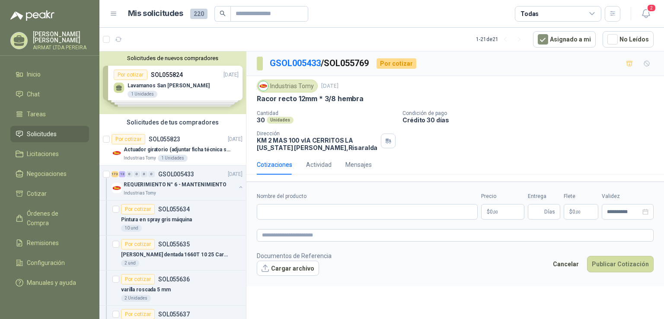
click at [494, 210] on span ",00" at bounding box center [495, 212] width 5 height 5
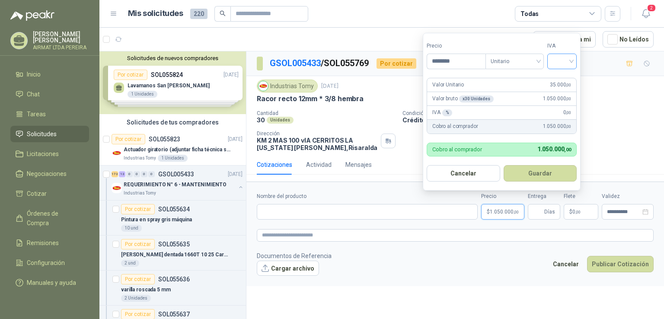
type input "********"
click at [571, 63] on input "search" at bounding box center [561, 60] width 19 height 13
click at [569, 74] on div "19%" at bounding box center [564, 79] width 16 height 10
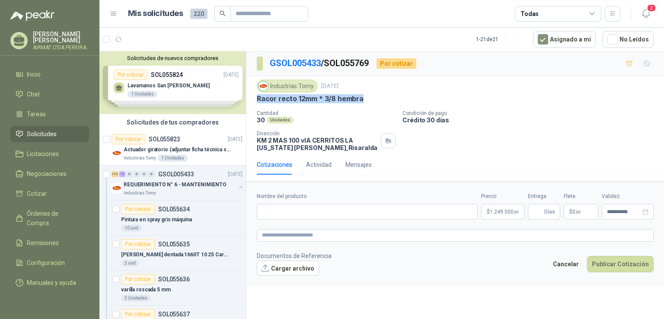
drag, startPoint x: 360, startPoint y: 99, endPoint x: 258, endPoint y: 101, distance: 101.6
click at [258, 101] on p "Racor recto 12mm * 3/8 hembra" at bounding box center [310, 98] width 107 height 9
copy p "Racor recto 12mm * 3/8 hembra"
click at [263, 206] on input "Nombre del producto" at bounding box center [367, 212] width 221 height 16
paste input "**********"
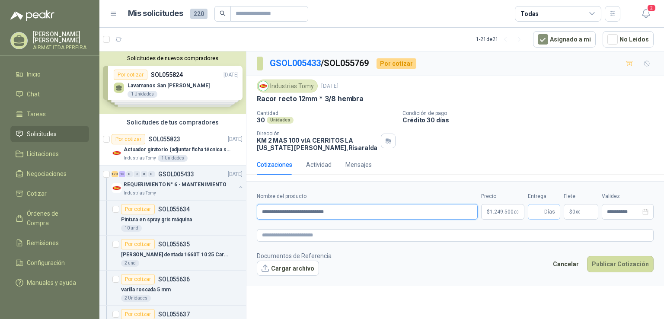
type input "**********"
click at [531, 213] on span "Días" at bounding box center [544, 212] width 32 height 16
type input "*"
click at [634, 261] on button "Publicar Cotización" at bounding box center [620, 264] width 67 height 16
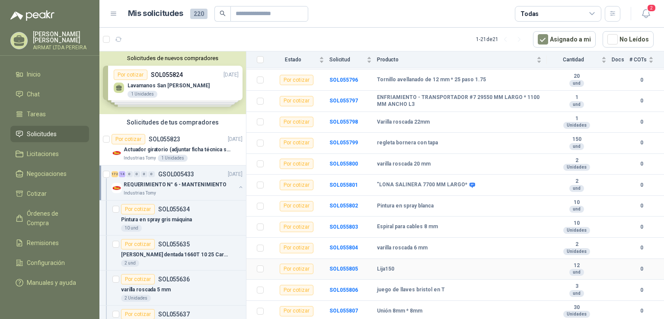
scroll to position [3500, 0]
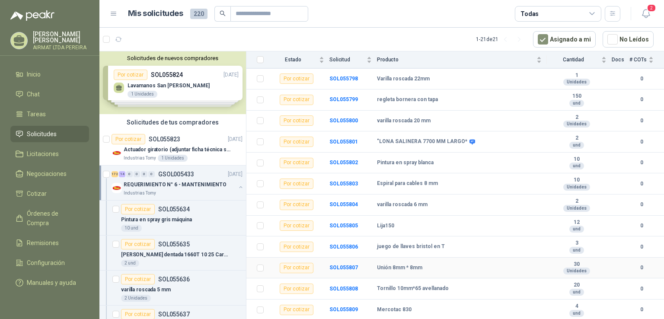
click at [462, 261] on td "Unión 8mm * 8mm" at bounding box center [462, 268] width 170 height 21
click at [341, 271] on td "SOL055807" at bounding box center [353, 268] width 48 height 21
click at [344, 268] on b "SOL055807" at bounding box center [343, 267] width 29 height 6
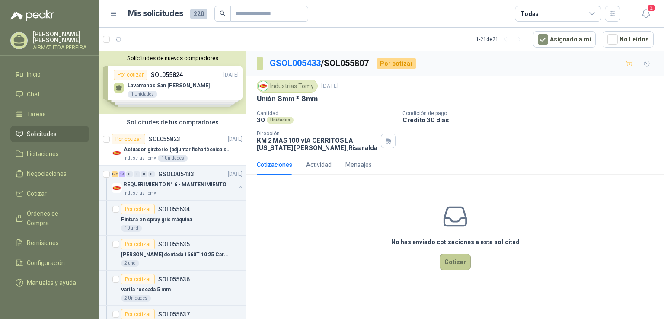
click at [449, 258] on button "Cotizar" at bounding box center [454, 262] width 31 height 16
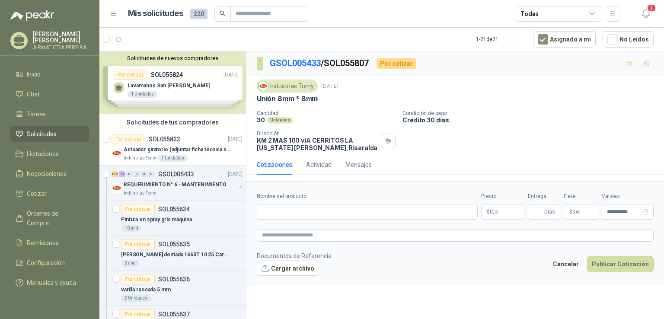
click at [495, 210] on span ",00" at bounding box center [495, 212] width 5 height 5
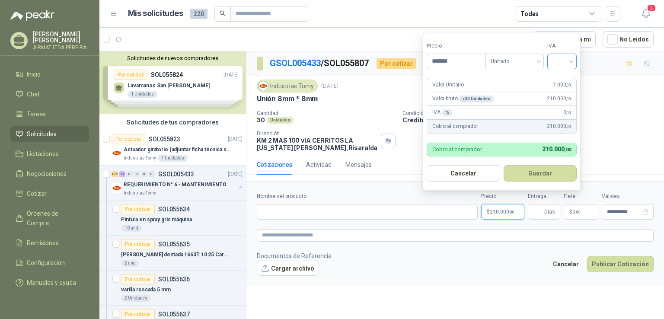
click at [574, 58] on div at bounding box center [561, 62] width 29 height 16
type input "*******"
click at [567, 82] on div "19%" at bounding box center [564, 79] width 16 height 10
click at [531, 211] on span "Días" at bounding box center [544, 212] width 32 height 16
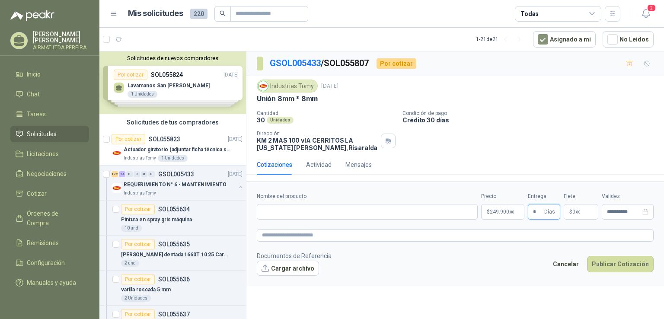
type input "*"
drag, startPoint x: 313, startPoint y: 99, endPoint x: 257, endPoint y: 98, distance: 55.8
click at [257, 98] on p "Unión 8mm * 8mm" at bounding box center [287, 98] width 61 height 9
copy p "Unión 8mm * 8mm"
click at [266, 208] on input "Nombre del producto" at bounding box center [367, 212] width 221 height 16
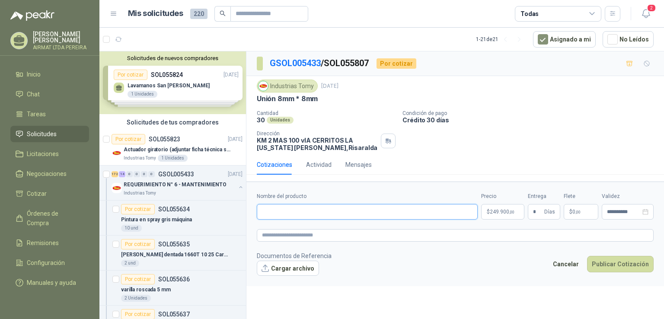
paste input "**********"
click at [277, 210] on input "**********" at bounding box center [367, 212] width 221 height 16
click at [299, 209] on input "**********" at bounding box center [367, 212] width 221 height 16
type input "**********"
click at [612, 261] on button "Publicar Cotización" at bounding box center [620, 264] width 67 height 16
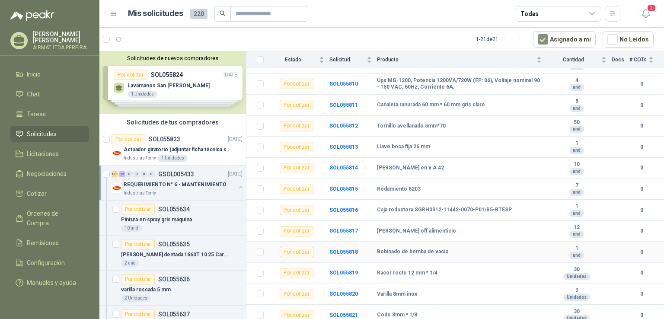
scroll to position [3751, 0]
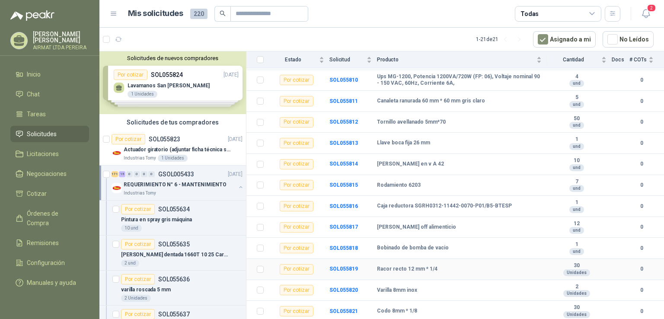
click at [477, 273] on td "Racor recto 12 mm * 1/4" at bounding box center [462, 269] width 170 height 21
click at [400, 268] on b "Racor recto 12 mm * 1/4" at bounding box center [407, 269] width 61 height 7
click at [348, 269] on b "SOL055819" at bounding box center [343, 269] width 29 height 6
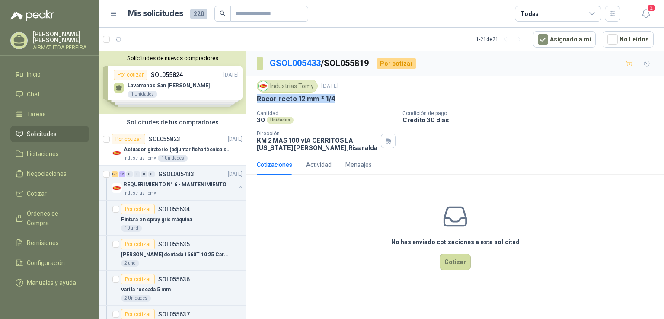
drag, startPoint x: 334, startPoint y: 96, endPoint x: 256, endPoint y: 101, distance: 78.0
click at [256, 101] on div "Industrias Tomy [DATE] Racor recto 12 mm * 1/4 Cantidad 30 Unidades Condición …" at bounding box center [454, 115] width 417 height 79
click at [449, 257] on button "Cotizar" at bounding box center [454, 262] width 31 height 16
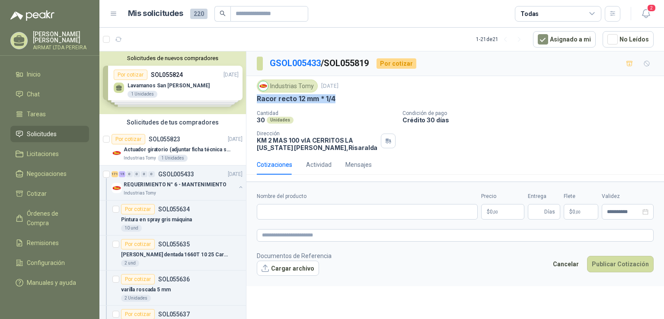
copy p "Racor recto 12 mm * 1/4"
click at [279, 208] on input "Nombre del producto" at bounding box center [367, 212] width 221 height 16
paste input "**********"
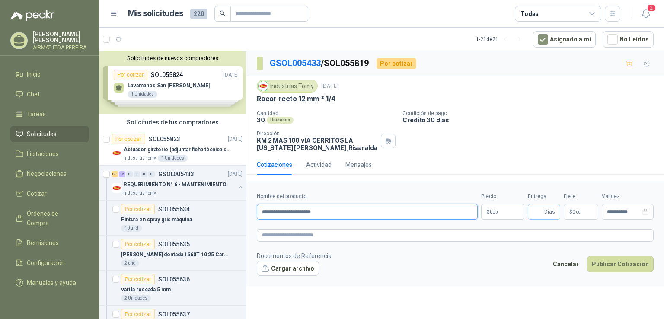
type input "**********"
click at [541, 211] on input "Entrega" at bounding box center [538, 211] width 10 height 15
type input "*"
click at [508, 213] on p "$ 0 ,00" at bounding box center [502, 212] width 43 height 16
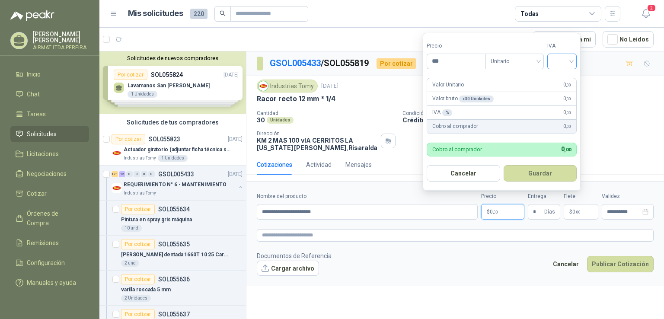
click at [570, 62] on input "search" at bounding box center [561, 60] width 19 height 13
click at [565, 83] on div "19%" at bounding box center [564, 79] width 16 height 10
click at [445, 62] on input "***" at bounding box center [457, 61] width 60 height 15
type input "********"
click at [609, 266] on button "Publicar Cotización" at bounding box center [620, 264] width 67 height 16
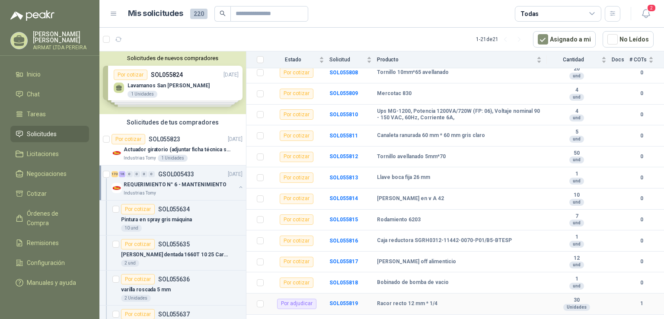
scroll to position [3751, 0]
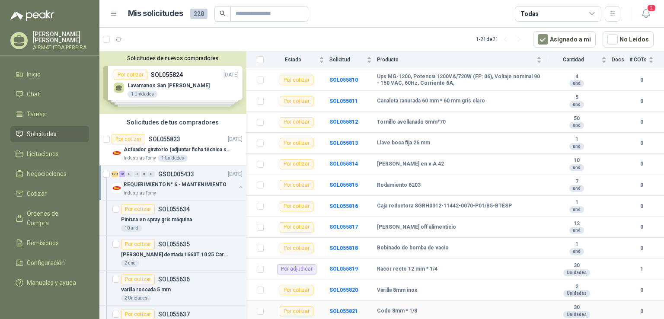
click at [458, 309] on div "Codo 8mm * 1/8" at bounding box center [459, 311] width 165 height 7
click at [344, 310] on b "SOL055821" at bounding box center [343, 311] width 29 height 6
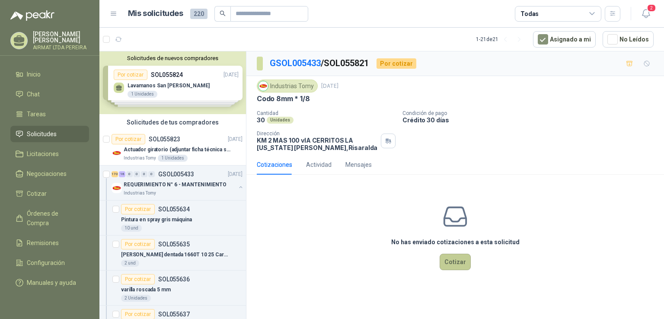
click at [449, 258] on button "Cotizar" at bounding box center [454, 262] width 31 height 16
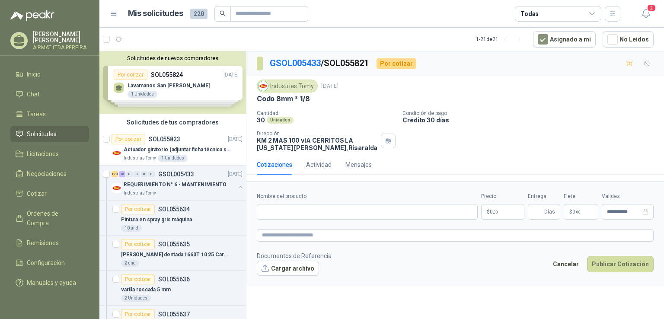
click at [515, 208] on p "$ 0 ,00" at bounding box center [502, 212] width 43 height 16
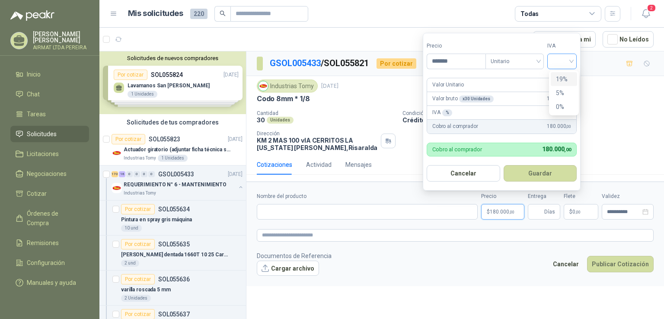
click at [574, 61] on div at bounding box center [561, 62] width 29 height 16
type input "*******"
click at [568, 76] on div "19%" at bounding box center [564, 79] width 16 height 10
click at [538, 211] on input "Entrega" at bounding box center [538, 211] width 10 height 15
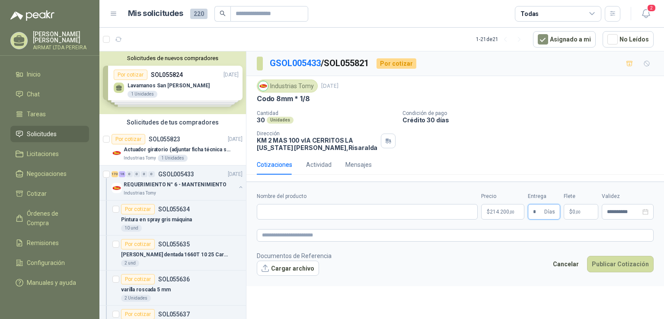
type input "*"
drag, startPoint x: 310, startPoint y: 99, endPoint x: 255, endPoint y: 98, distance: 54.5
click at [255, 98] on div "Industrias Tomy [DATE] Codo 8mm * 1/8 Cantidad 30 Unidades Condición de pago C…" at bounding box center [454, 115] width 417 height 79
copy p "Codo 8mm * 1/8"
click at [266, 212] on input "Nombre del producto" at bounding box center [367, 212] width 221 height 16
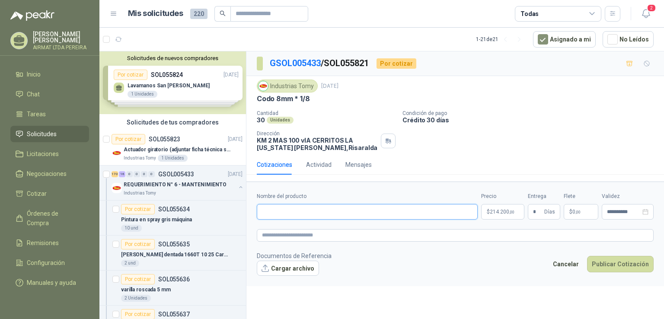
paste input "**********"
type input "**********"
click at [593, 258] on button "Publicar Cotización" at bounding box center [620, 264] width 67 height 16
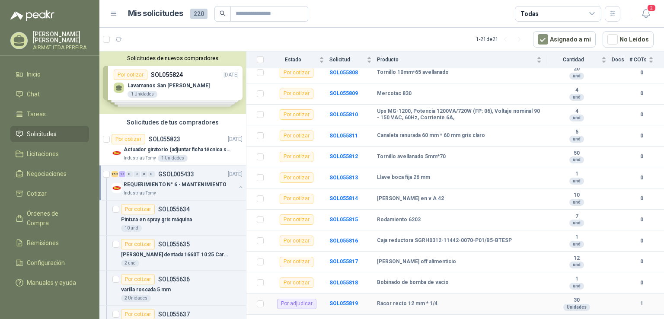
scroll to position [3751, 0]
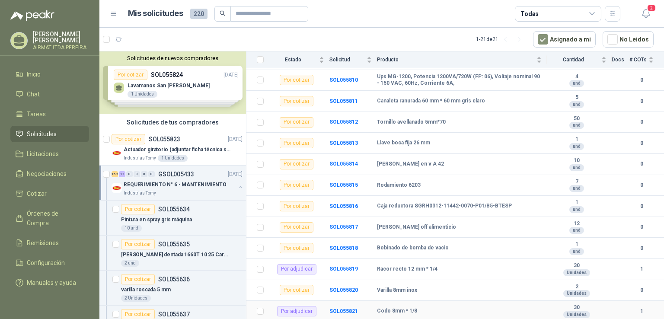
click at [462, 318] on html "[PERSON_NAME] AIRMAT LTDA PEREIRA Inicio Chat Tareas Solicitudes Licitaciones N…" at bounding box center [332, 159] width 664 height 319
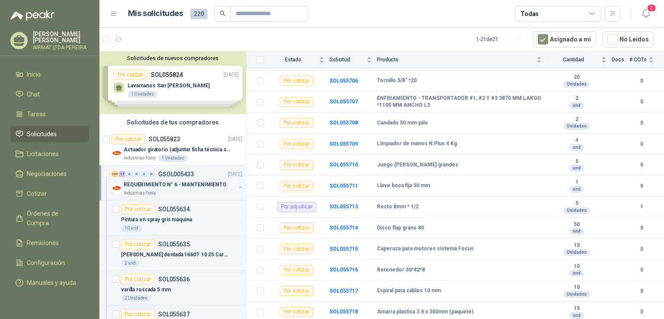
scroll to position [1547, 0]
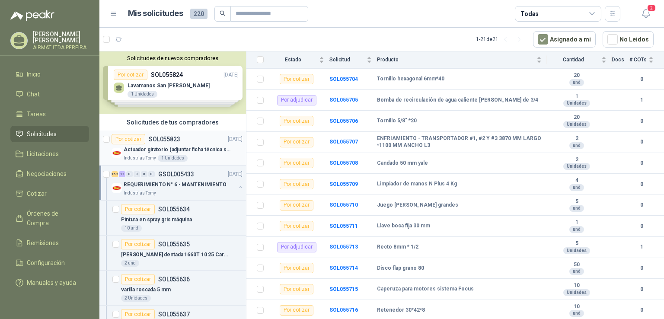
click at [216, 159] on div "Industrias Tomy 1 Unidades" at bounding box center [183, 158] width 119 height 7
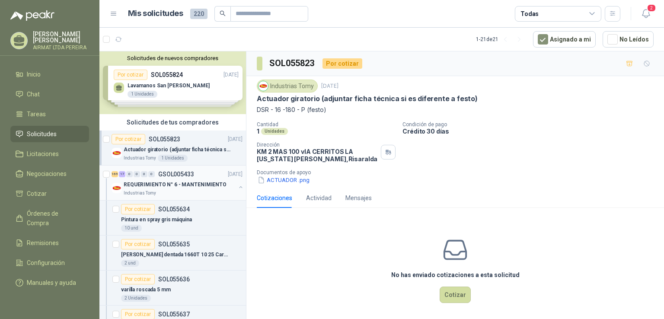
click at [197, 194] on div "Industrias Tomy" at bounding box center [180, 193] width 112 height 7
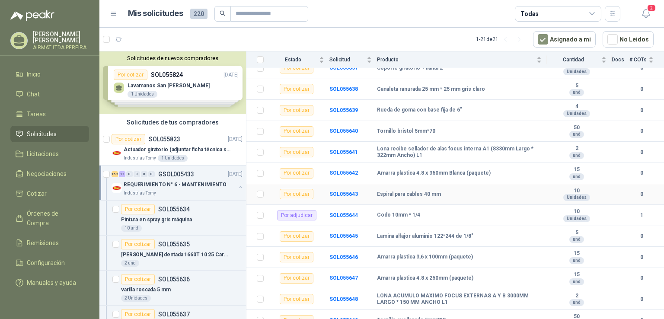
scroll to position [173, 0]
click at [62, 278] on span "Manuales y ayuda" at bounding box center [51, 283] width 49 height 10
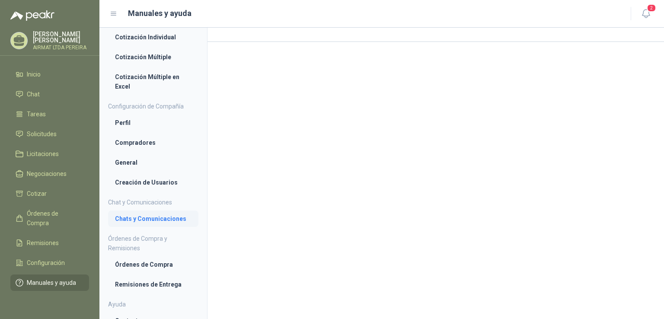
scroll to position [29, 0]
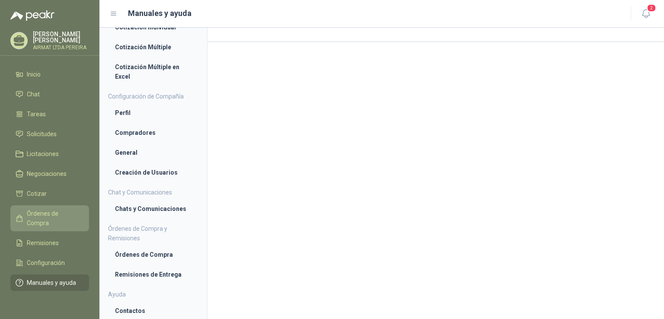
click at [51, 222] on span "Órdenes de Compra" at bounding box center [54, 218] width 54 height 19
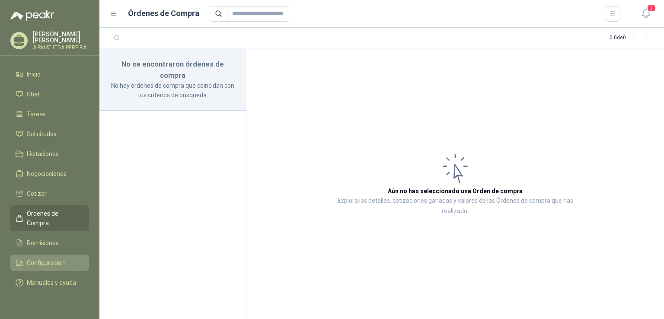
click at [63, 258] on span "Configuración" at bounding box center [46, 263] width 38 height 10
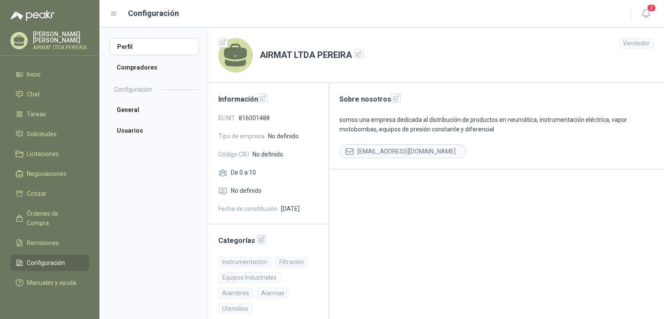
click at [261, 241] on icon "button" at bounding box center [261, 239] width 7 height 7
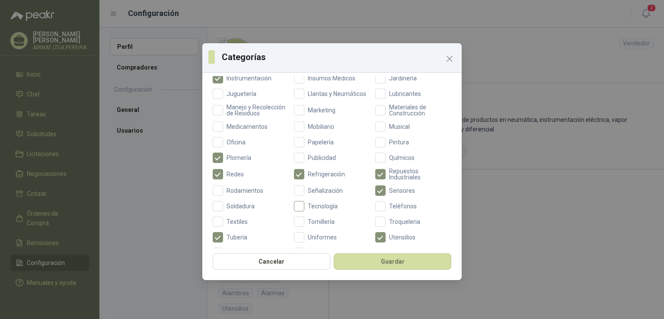
scroll to position [303, 0]
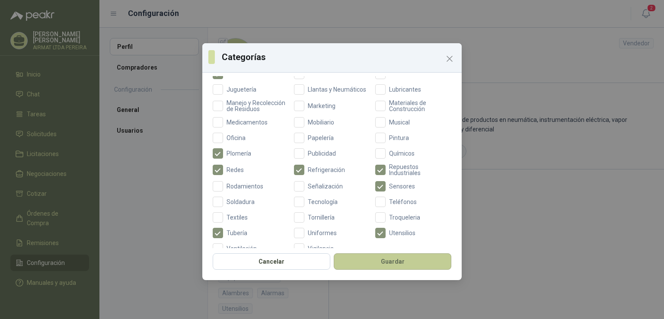
click at [368, 263] on button "Guardar" at bounding box center [393, 261] width 118 height 16
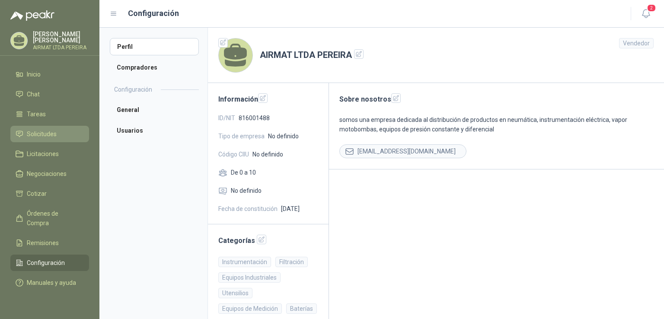
click at [52, 139] on span "Solicitudes" at bounding box center [42, 134] width 30 height 10
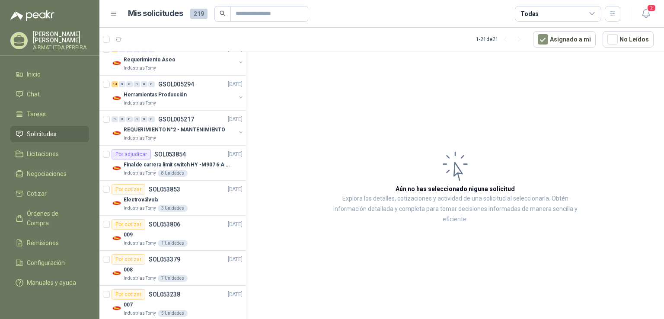
scroll to position [346, 0]
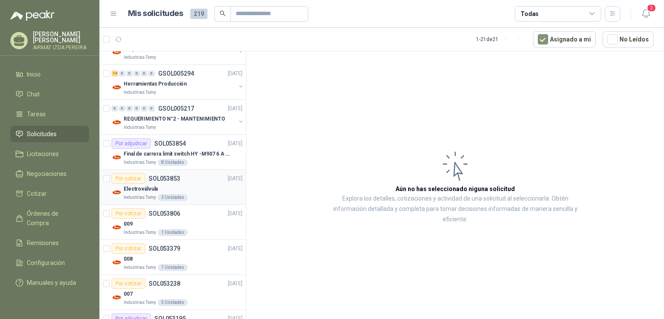
click at [205, 190] on div "Electroválvula" at bounding box center [183, 189] width 119 height 10
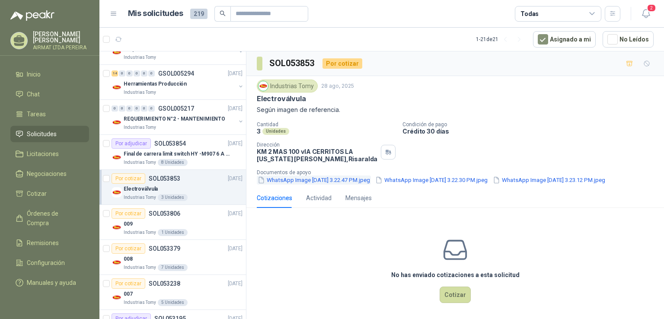
click at [308, 180] on button "WhatsApp Image [DATE] 3.22.47 PM.jpeg" at bounding box center [314, 179] width 114 height 9
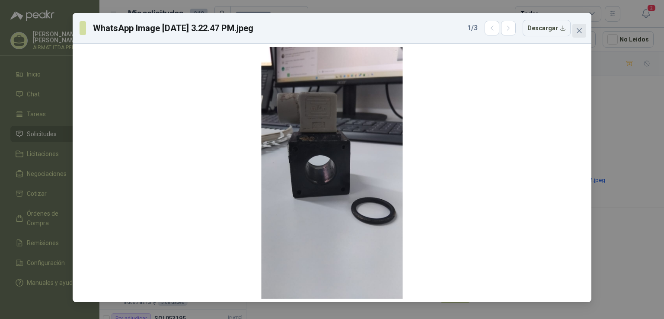
click at [577, 32] on icon "close" at bounding box center [579, 30] width 7 height 7
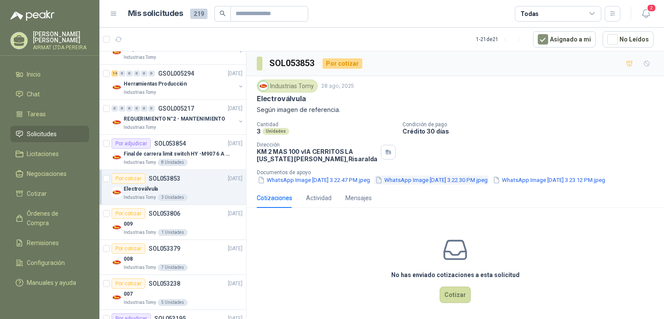
click at [472, 180] on button "WhatsApp Image [DATE] 3.22.30 PM.jpeg" at bounding box center [431, 179] width 114 height 9
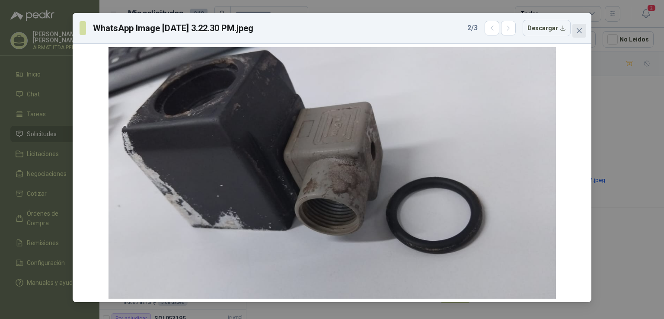
click at [580, 32] on icon "close" at bounding box center [578, 30] width 5 height 5
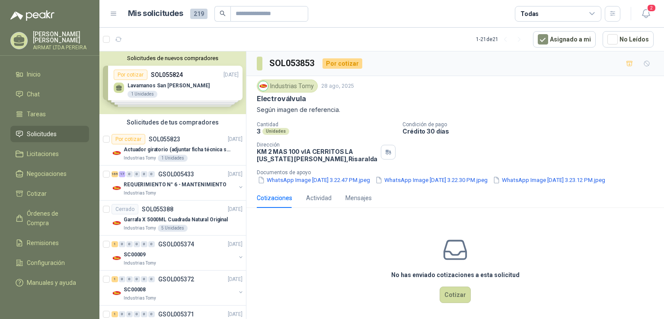
click at [201, 88] on div "Solicitudes de nuevos compradores Por cotizar SOL055824 [DATE] Lavamanos San [P…" at bounding box center [172, 82] width 146 height 63
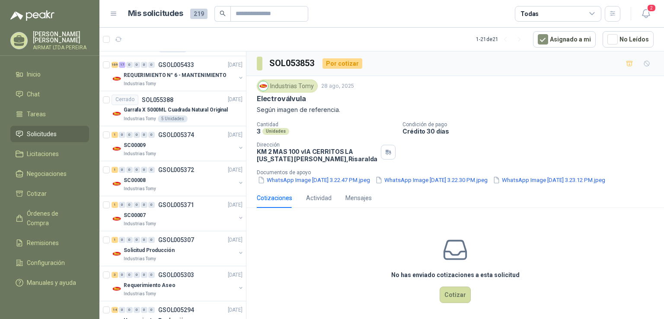
scroll to position [259, 0]
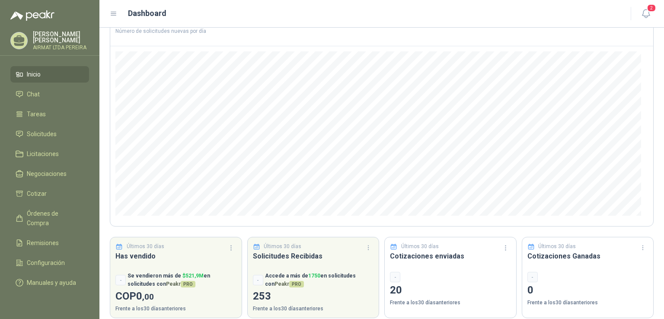
scroll to position [70, 0]
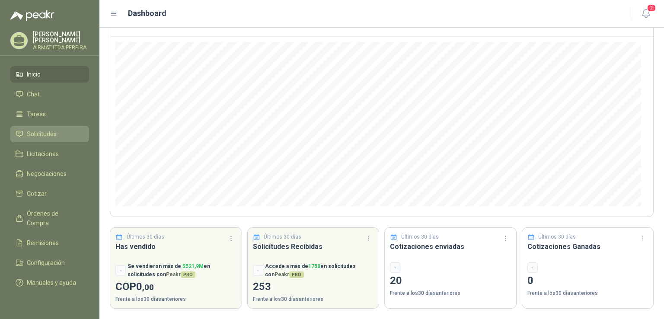
click at [59, 139] on li "Solicitudes" at bounding box center [50, 134] width 68 height 10
